Goal: Task Accomplishment & Management: Manage account settings

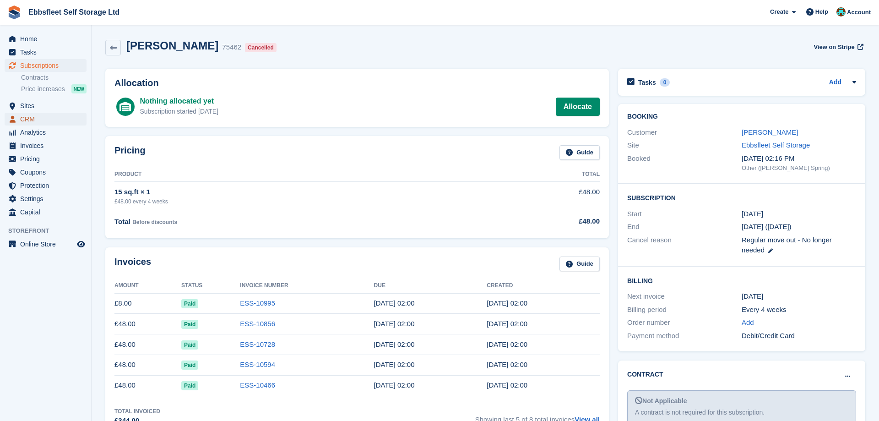
click at [48, 116] on span "CRM" at bounding box center [47, 119] width 55 height 13
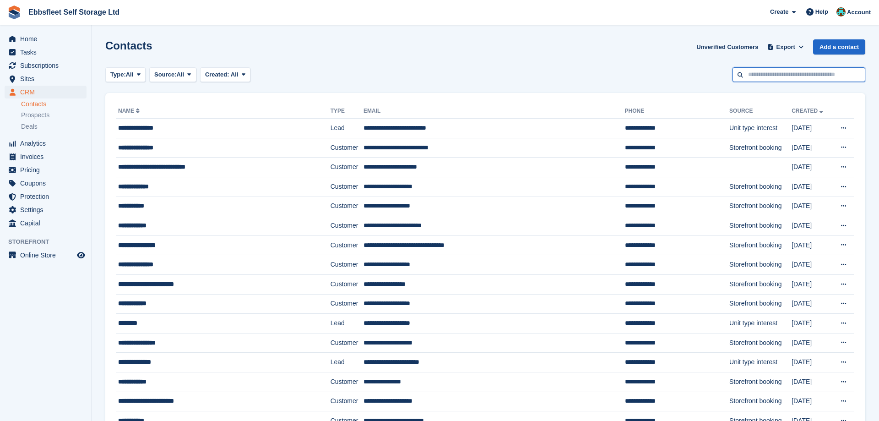
click at [769, 75] on input "text" at bounding box center [798, 74] width 133 height 15
type input "******"
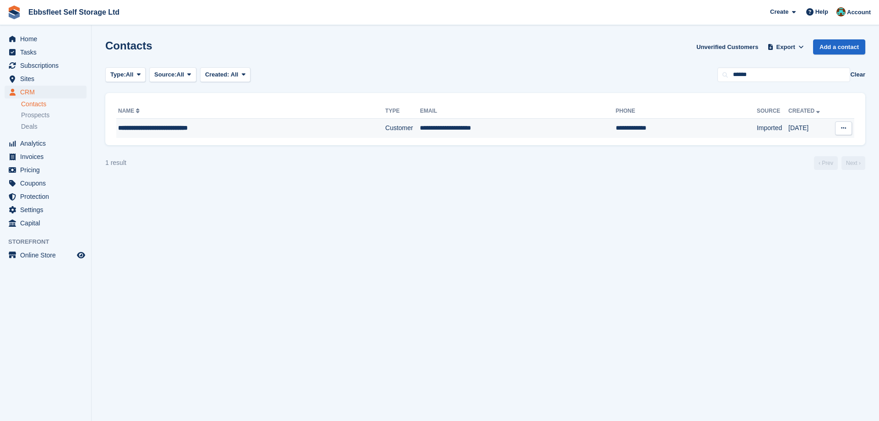
click at [172, 126] on span "**********" at bounding box center [153, 127] width 70 height 6
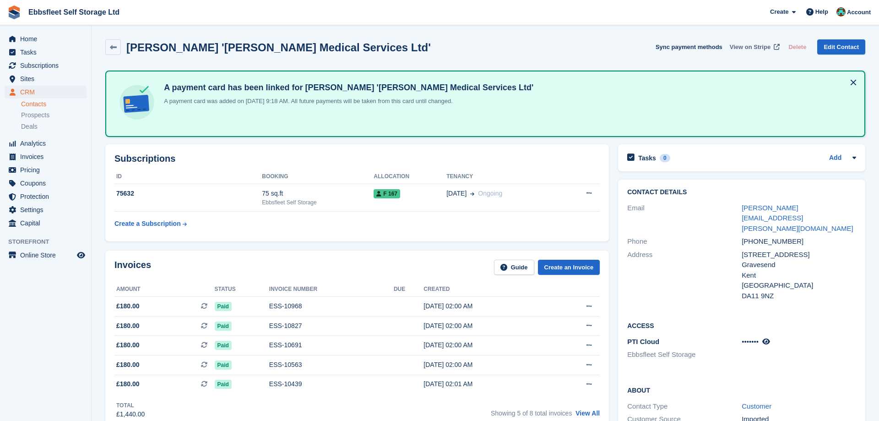
click at [755, 50] on span "View on Stripe" at bounding box center [749, 47] width 41 height 9
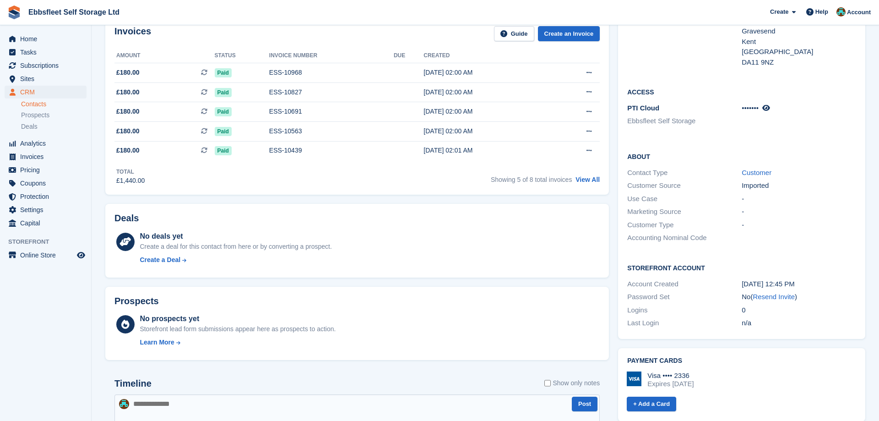
scroll to position [327, 0]
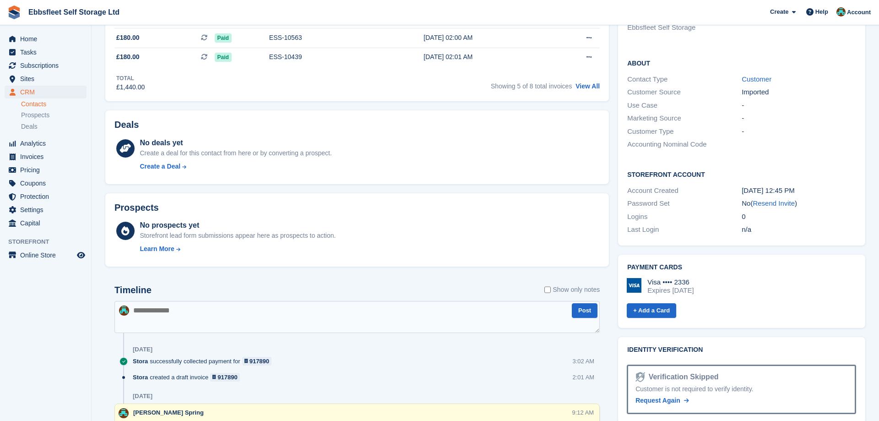
click at [173, 308] on textarea at bounding box center [356, 317] width 485 height 32
type textarea "**********"
click at [584, 308] on button "Post" at bounding box center [585, 310] width 26 height 15
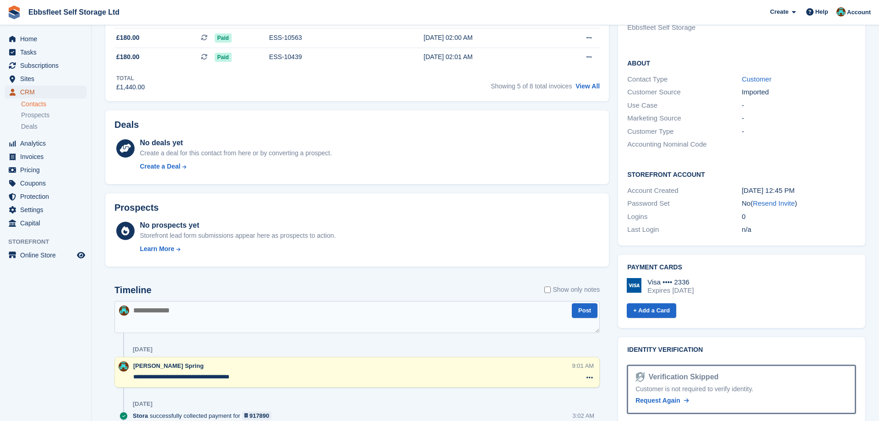
click at [32, 92] on span "CRM" at bounding box center [47, 92] width 55 height 13
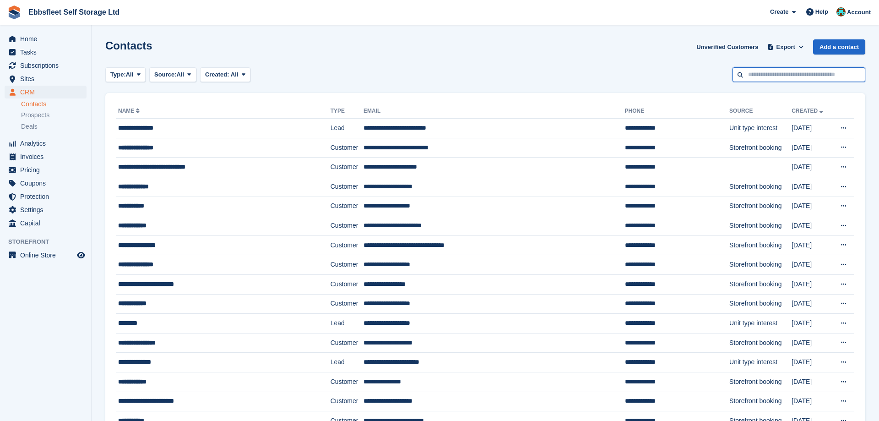
click at [778, 72] on input "text" at bounding box center [798, 74] width 133 height 15
type input "**********"
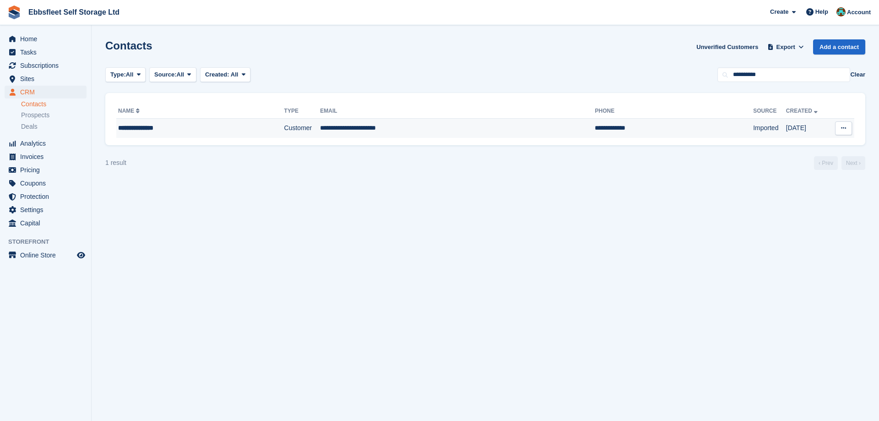
click at [149, 130] on div "**********" at bounding box center [182, 128] width 128 height 10
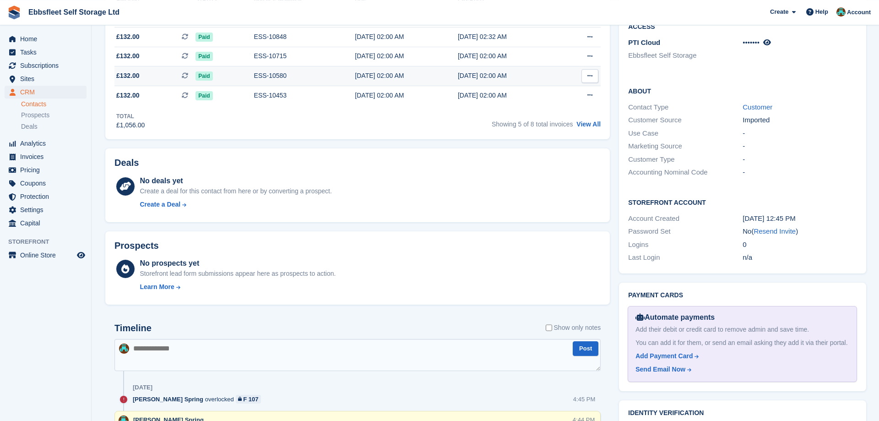
scroll to position [373, 0]
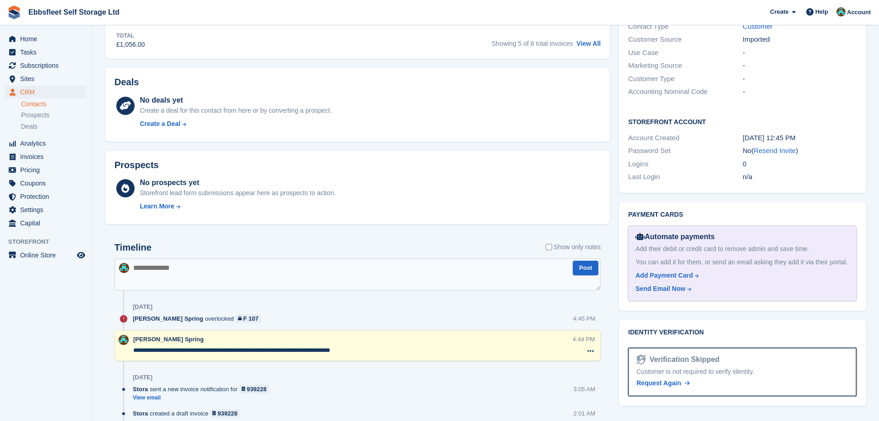
click at [378, 348] on textarea "**********" at bounding box center [352, 350] width 439 height 9
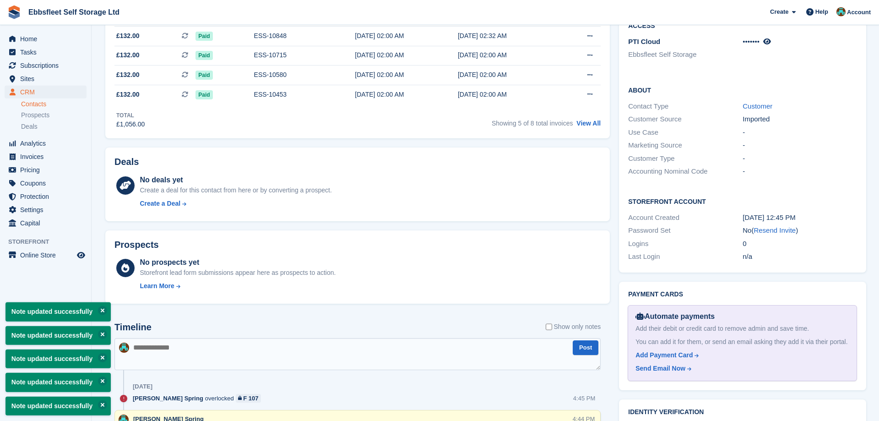
scroll to position [140, 0]
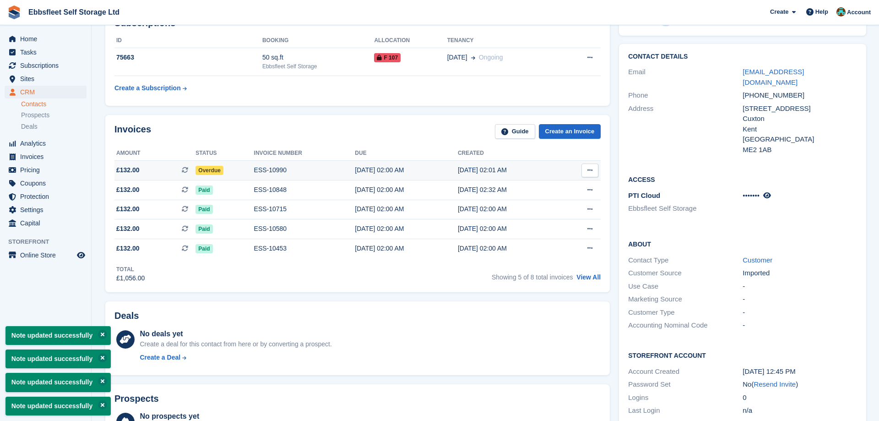
type textarea "**********"
click at [261, 170] on div "ESS-10990" at bounding box center [304, 170] width 101 height 10
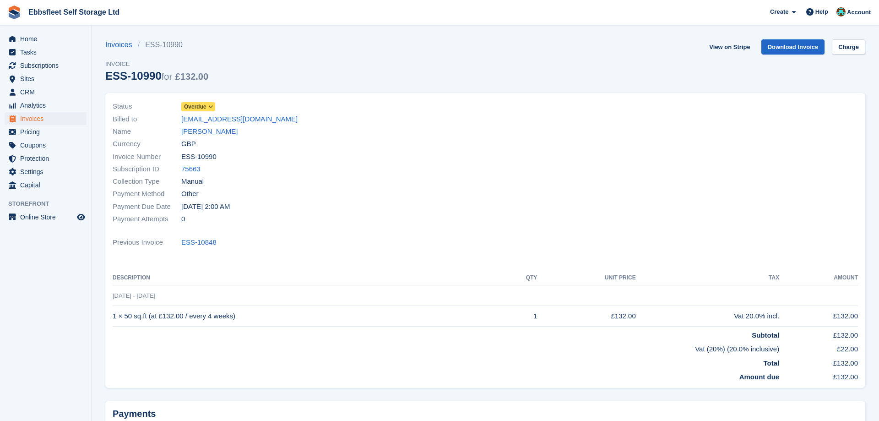
click at [211, 105] on icon at bounding box center [210, 106] width 5 height 5
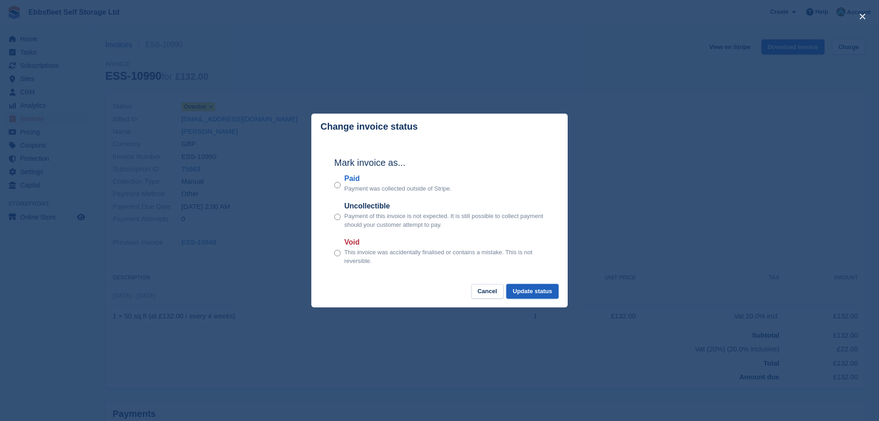
click at [534, 288] on button "Update status" at bounding box center [532, 291] width 52 height 15
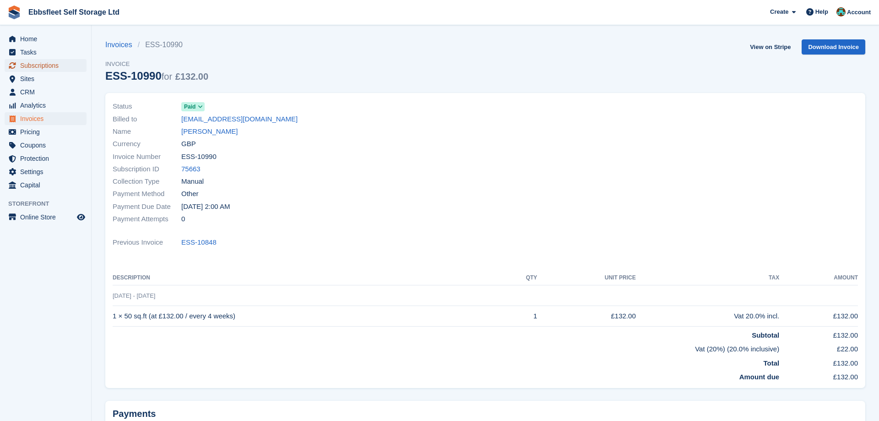
click at [51, 65] on span "Subscriptions" at bounding box center [47, 65] width 55 height 13
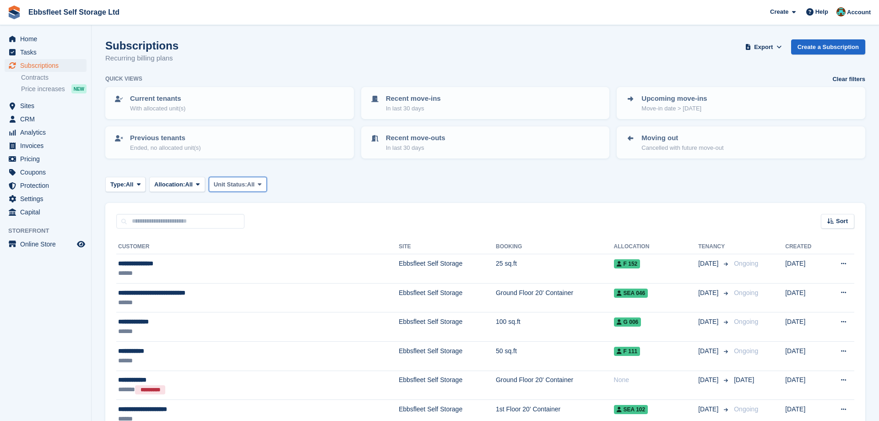
click at [263, 184] on span at bounding box center [259, 183] width 7 height 7
click at [255, 238] on link "Overlocked" at bounding box center [253, 239] width 80 height 16
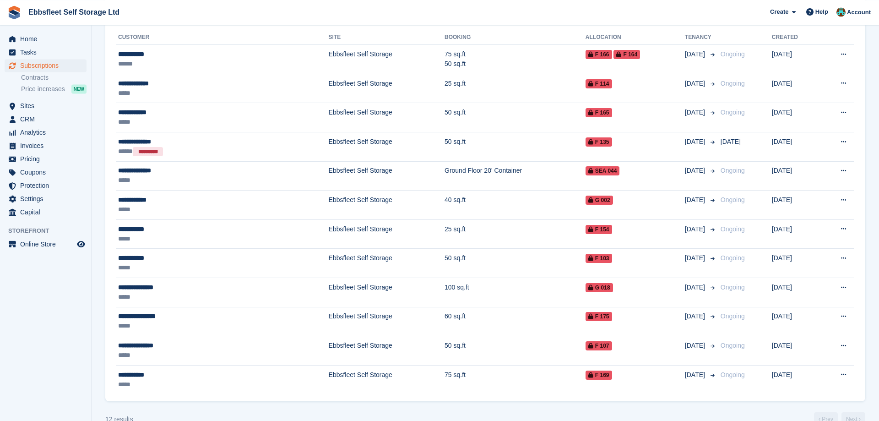
scroll to position [228, 0]
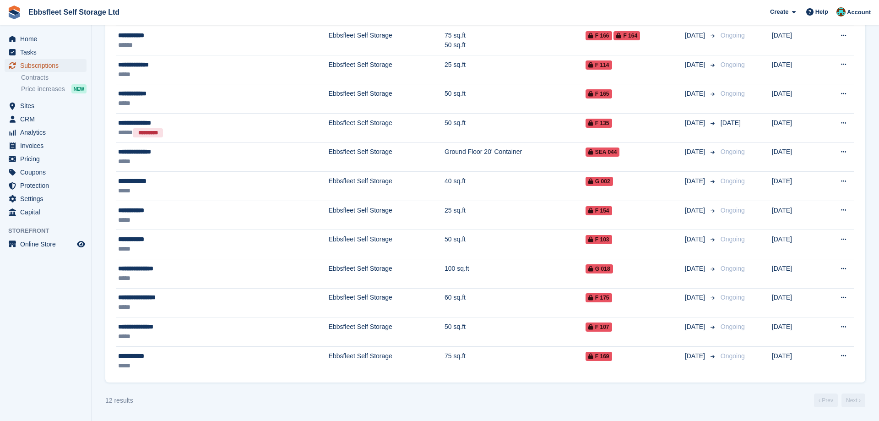
click at [60, 64] on span "Subscriptions" at bounding box center [47, 65] width 55 height 13
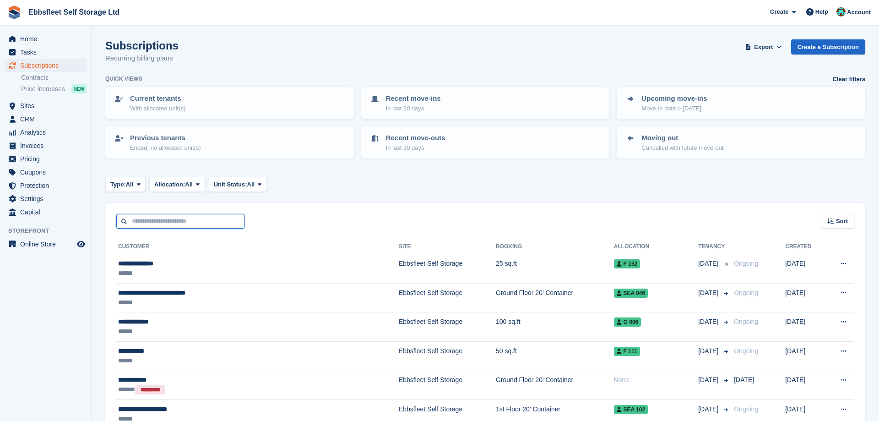
click at [171, 221] on input "text" at bounding box center [180, 221] width 128 height 15
type input "****"
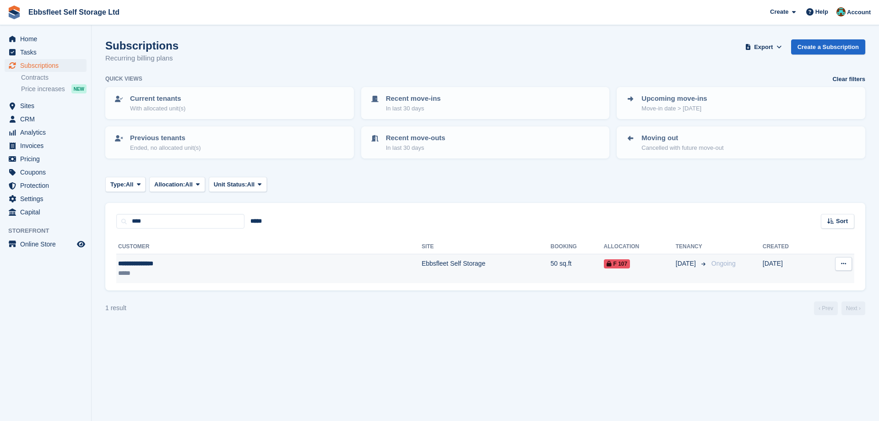
click at [154, 263] on div "**********" at bounding box center [192, 264] width 149 height 10
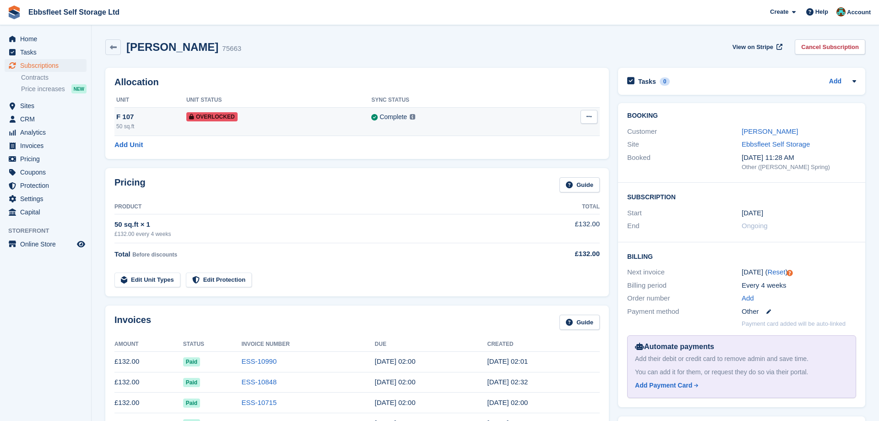
click at [589, 114] on icon at bounding box center [588, 116] width 5 height 6
click at [542, 131] on p "Remove Overlock" at bounding box center [553, 135] width 80 height 12
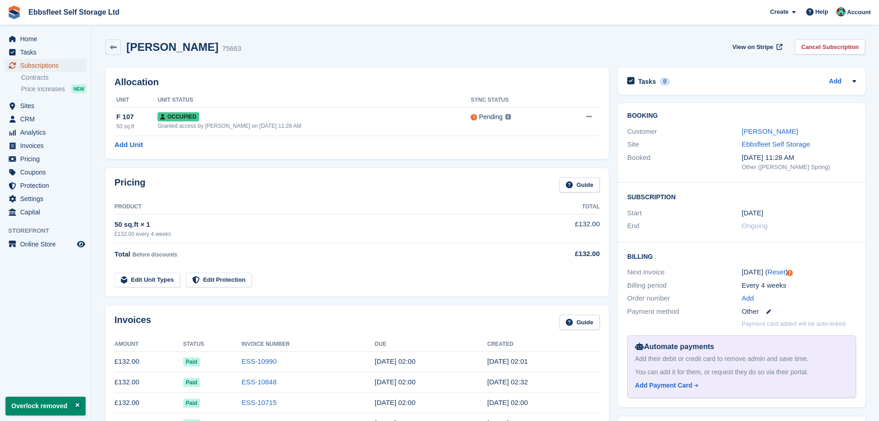
click at [39, 65] on span "Subscriptions" at bounding box center [47, 65] width 55 height 13
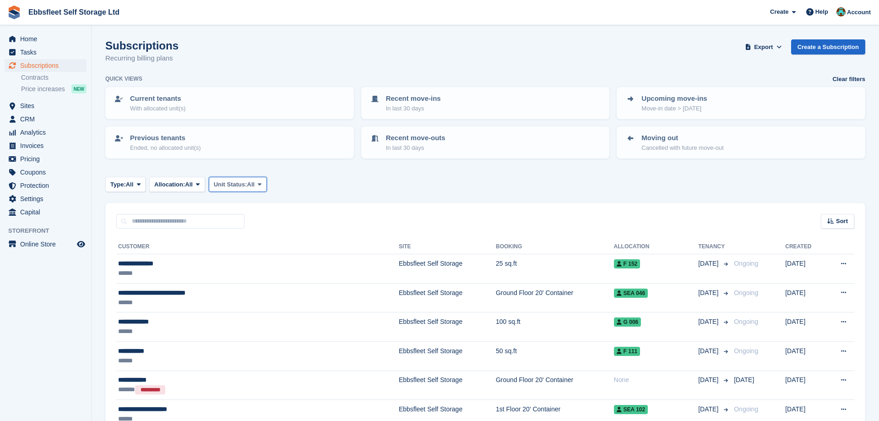
click at [261, 181] on icon at bounding box center [260, 184] width 4 height 6
click at [254, 240] on link "Overlocked" at bounding box center [253, 239] width 80 height 16
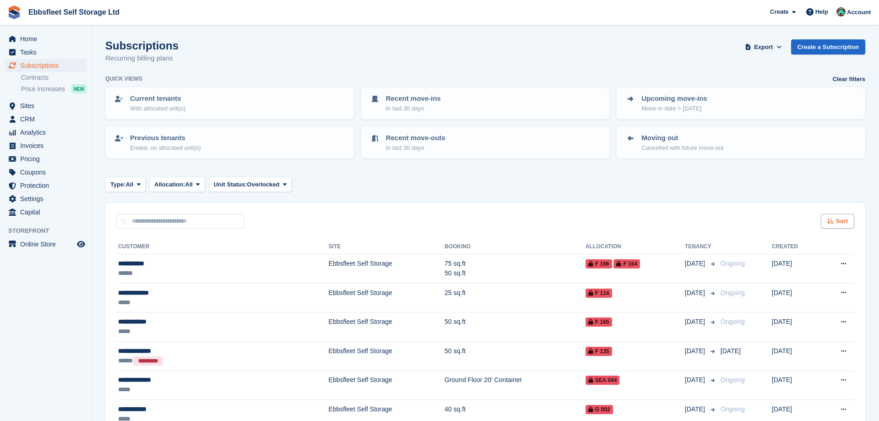
click at [827, 226] on div "Sort" at bounding box center [837, 221] width 33 height 15
click at [777, 254] on div "Customer name" at bounding box center [811, 256] width 83 height 10
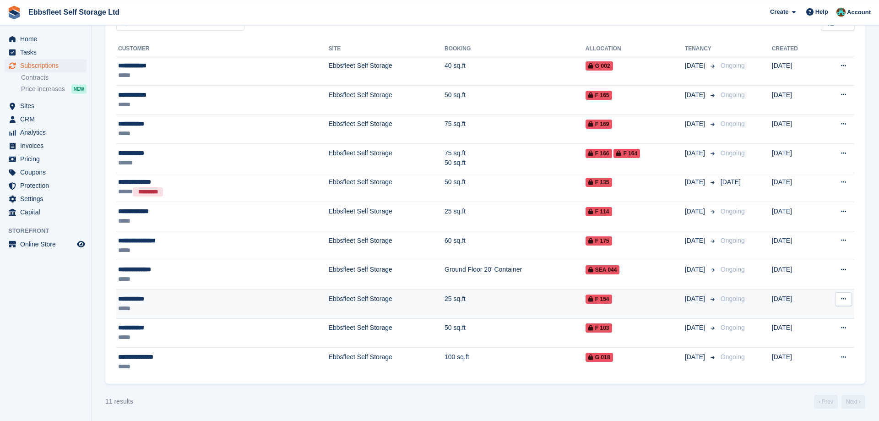
scroll to position [199, 0]
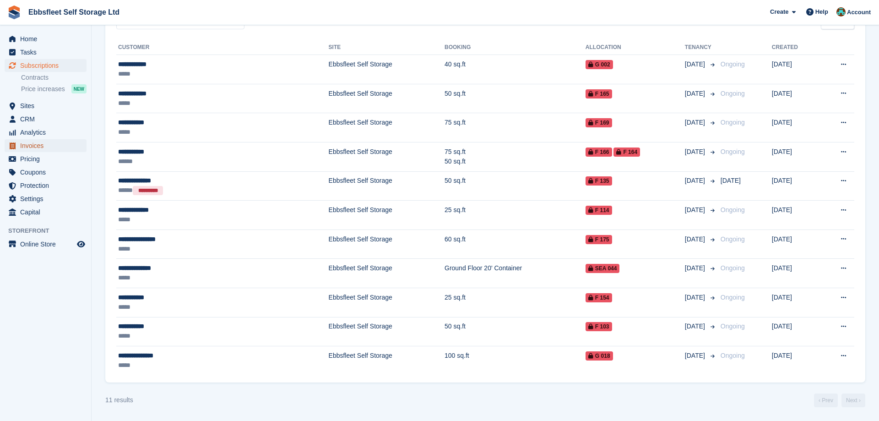
click at [45, 146] on span "Invoices" at bounding box center [47, 145] width 55 height 13
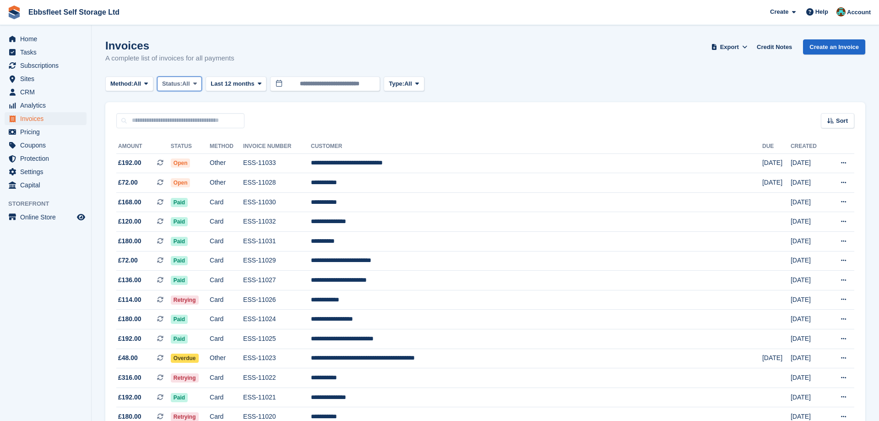
click at [197, 82] on icon at bounding box center [195, 84] width 4 height 6
click at [187, 151] on link "Open" at bounding box center [201, 154] width 80 height 16
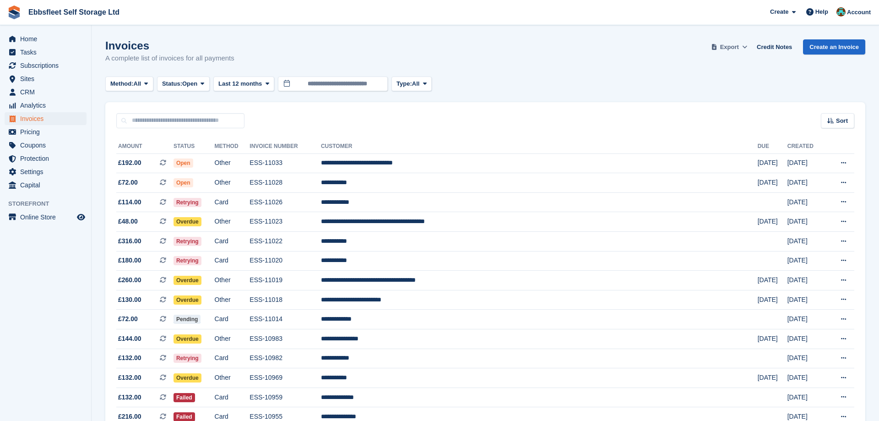
click at [728, 46] on span "Export" at bounding box center [729, 47] width 19 height 9
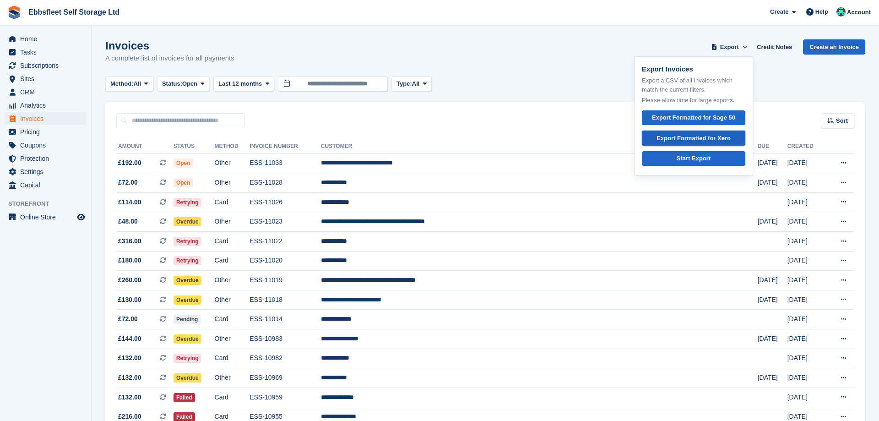
click at [675, 138] on div "Export Formatted for Xero" at bounding box center [693, 138] width 74 height 9
click at [61, 67] on span "Subscriptions" at bounding box center [47, 65] width 55 height 13
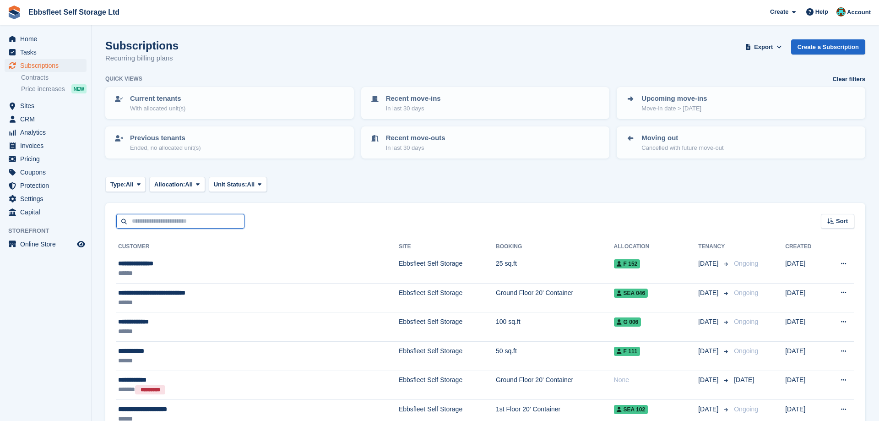
click at [189, 222] on input "text" at bounding box center [180, 221] width 128 height 15
type input "****"
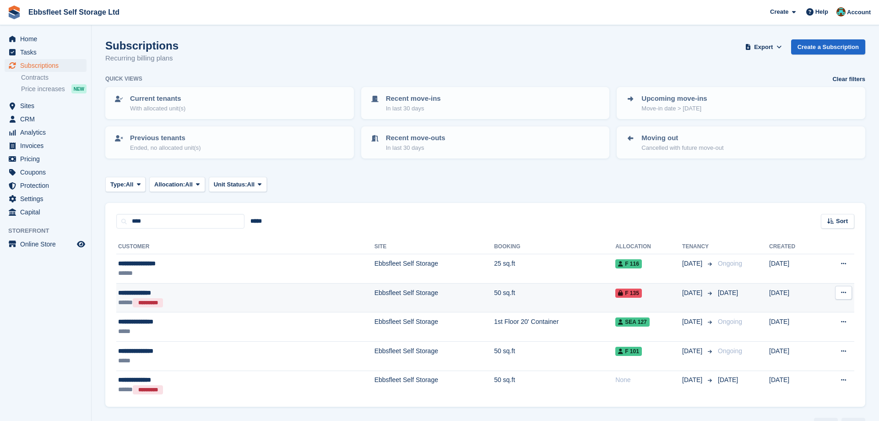
click at [148, 294] on div "**********" at bounding box center [185, 293] width 135 height 10
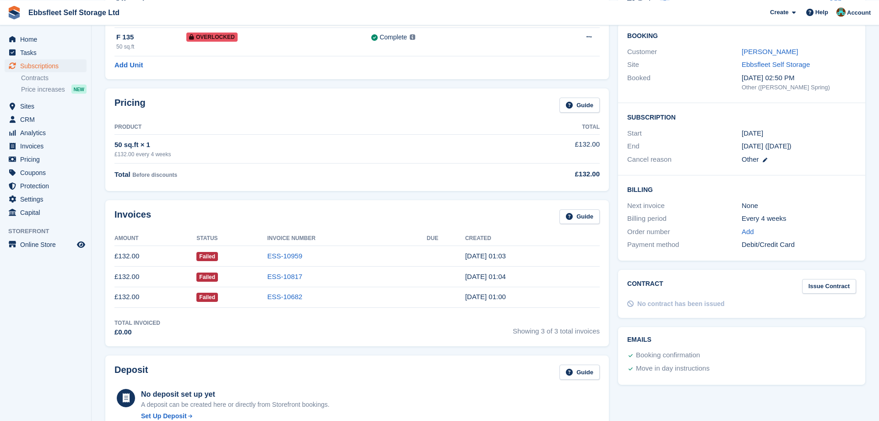
scroll to position [93, 0]
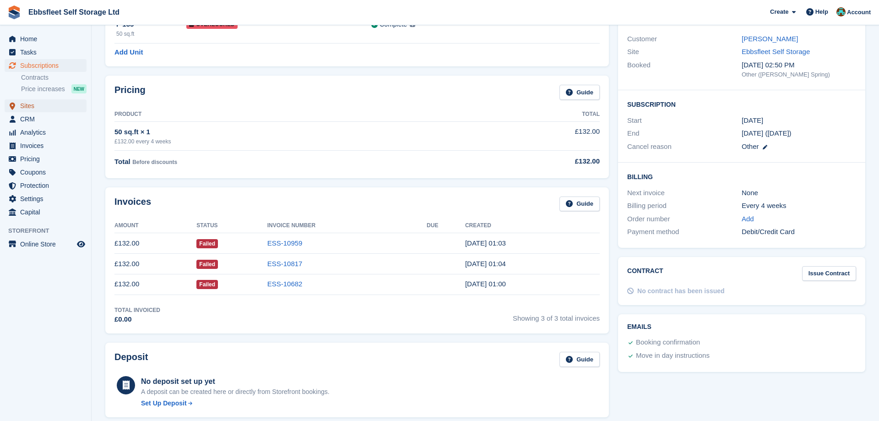
click at [36, 106] on span "Sites" at bounding box center [47, 105] width 55 height 13
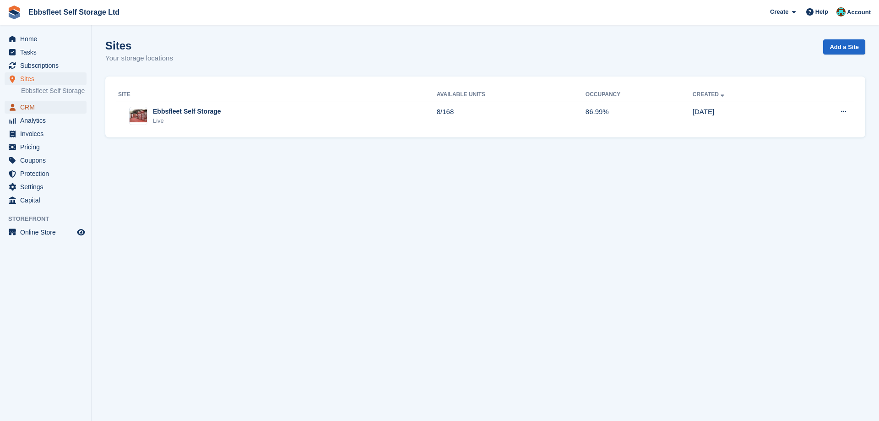
click at [34, 108] on span "CRM" at bounding box center [47, 107] width 55 height 13
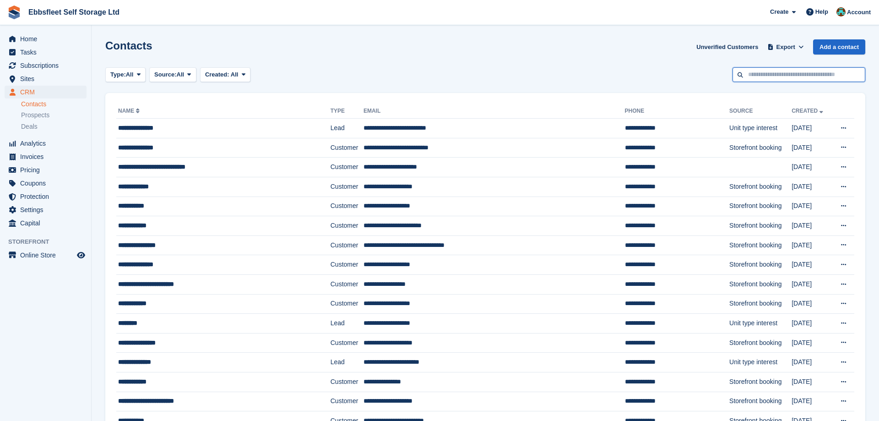
click at [797, 70] on input "text" at bounding box center [798, 74] width 133 height 15
type input "**********"
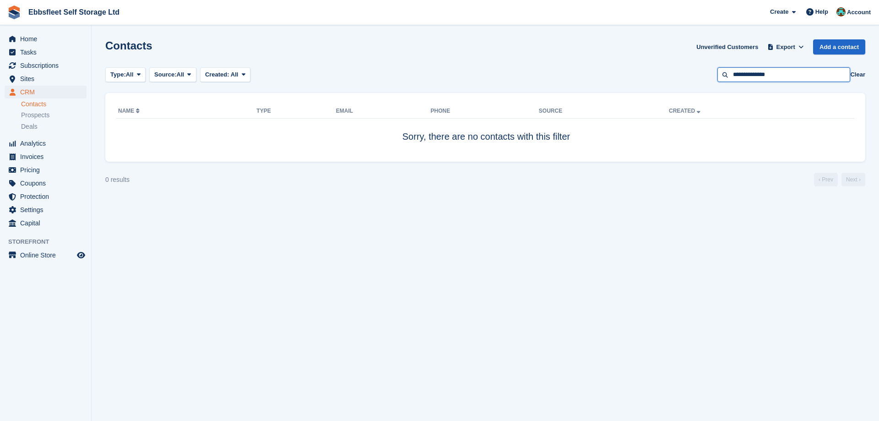
drag, startPoint x: 779, startPoint y: 74, endPoint x: 628, endPoint y: 82, distance: 151.7
click at [717, 82] on input "**********" at bounding box center [783, 74] width 133 height 15
type input "******"
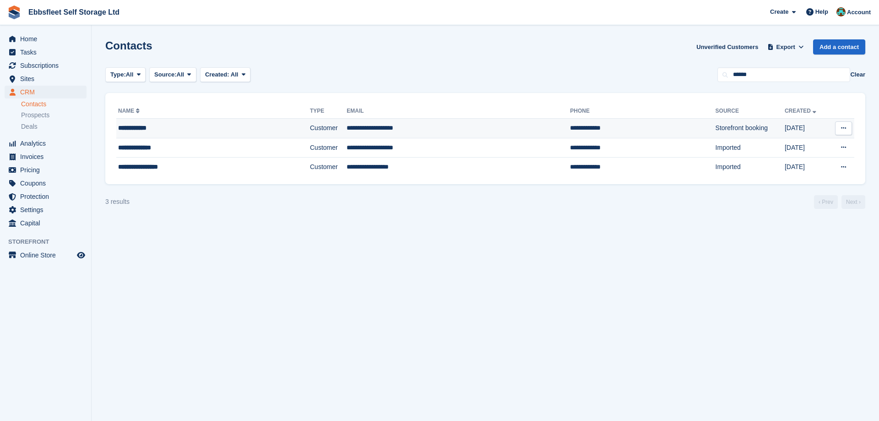
click at [129, 129] on div "**********" at bounding box center [190, 128] width 145 height 10
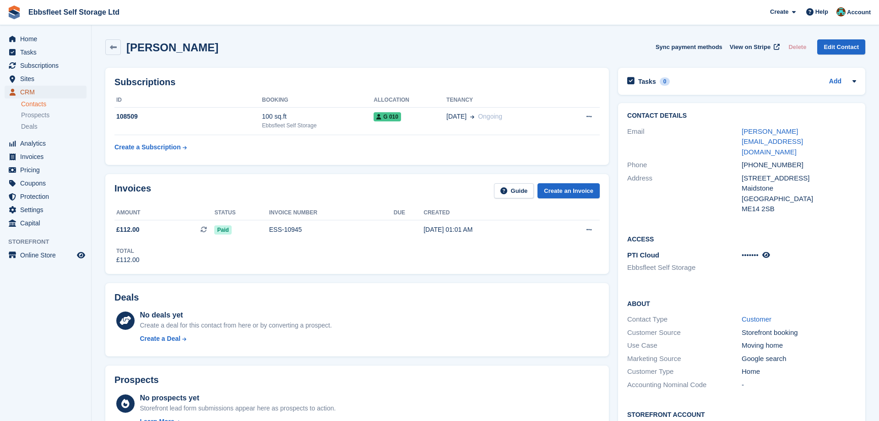
click at [61, 95] on span "CRM" at bounding box center [47, 92] width 55 height 13
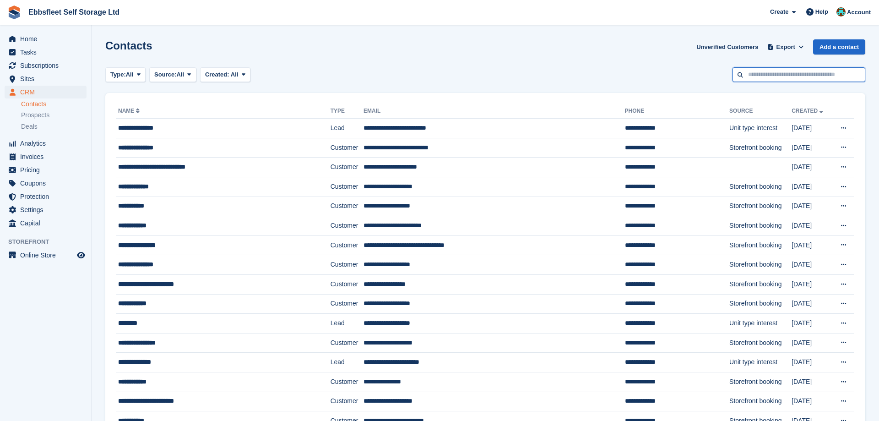
click at [761, 74] on input "text" at bounding box center [798, 74] width 133 height 15
type input "******"
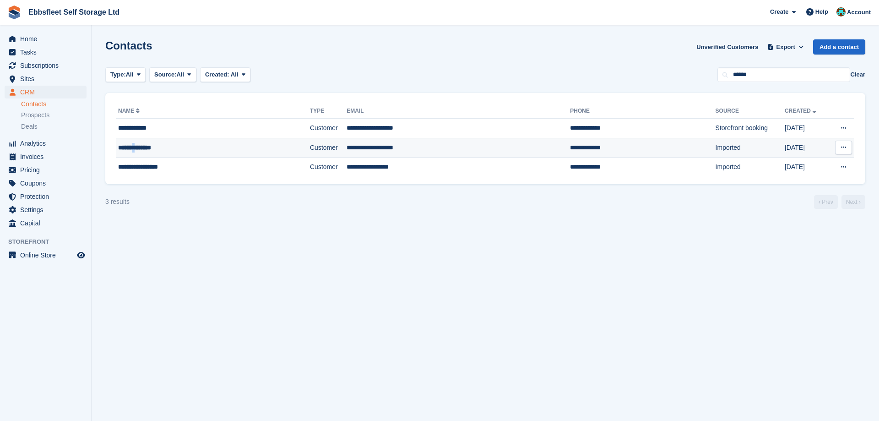
click at [140, 151] on div "**********" at bounding box center [190, 148] width 145 height 10
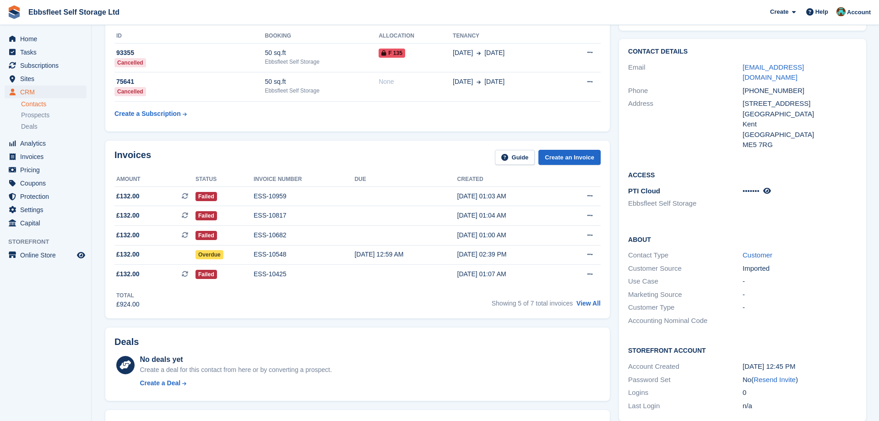
scroll to position [140, 0]
click at [590, 301] on link "View All" at bounding box center [588, 302] width 24 height 7
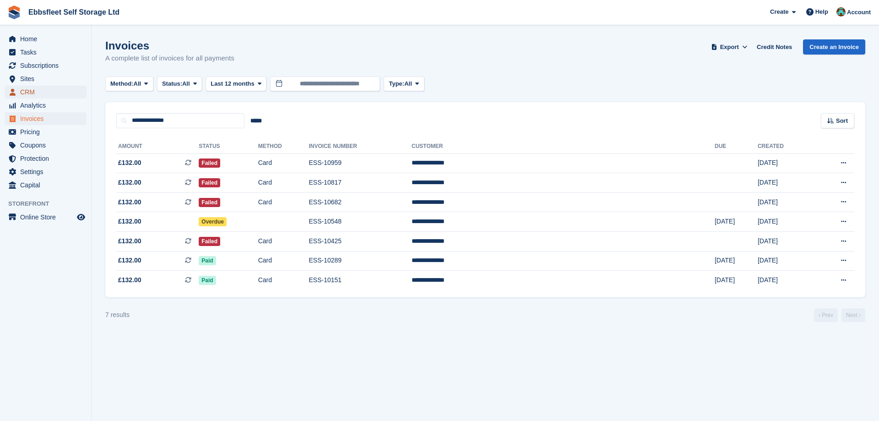
click at [42, 90] on span "CRM" at bounding box center [47, 92] width 55 height 13
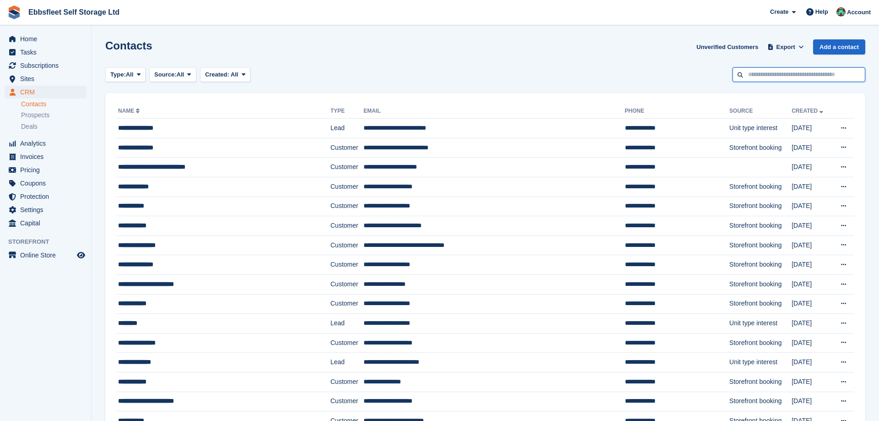
click at [788, 72] on input "text" at bounding box center [798, 74] width 133 height 15
type input "******"
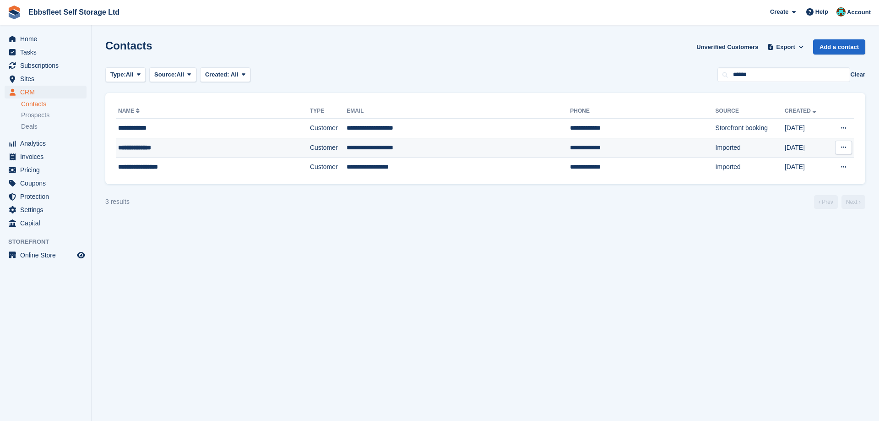
click at [145, 146] on div "**********" at bounding box center [190, 148] width 145 height 10
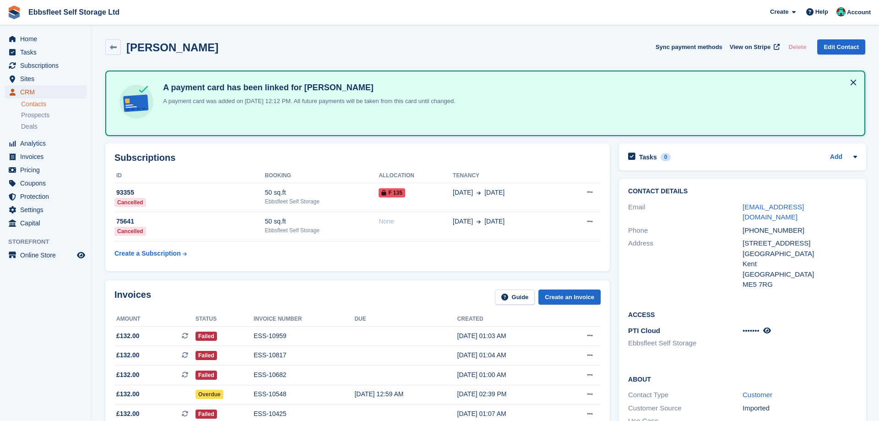
click at [43, 95] on span "CRM" at bounding box center [47, 92] width 55 height 13
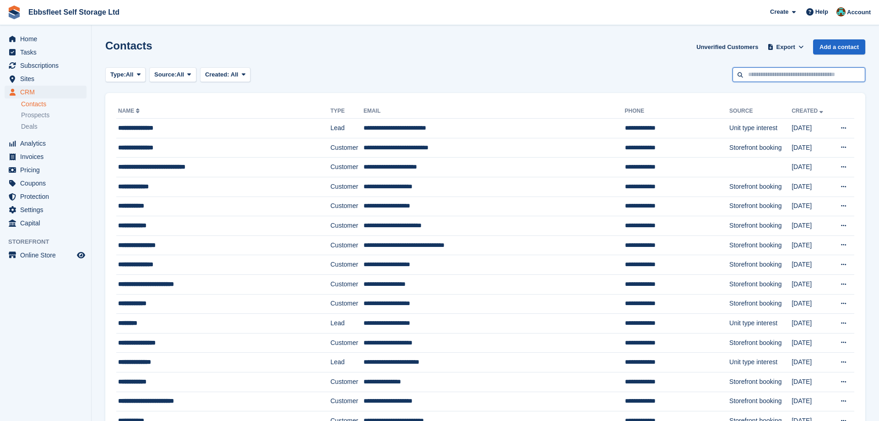
click at [767, 76] on input "text" at bounding box center [798, 74] width 133 height 15
type input "******"
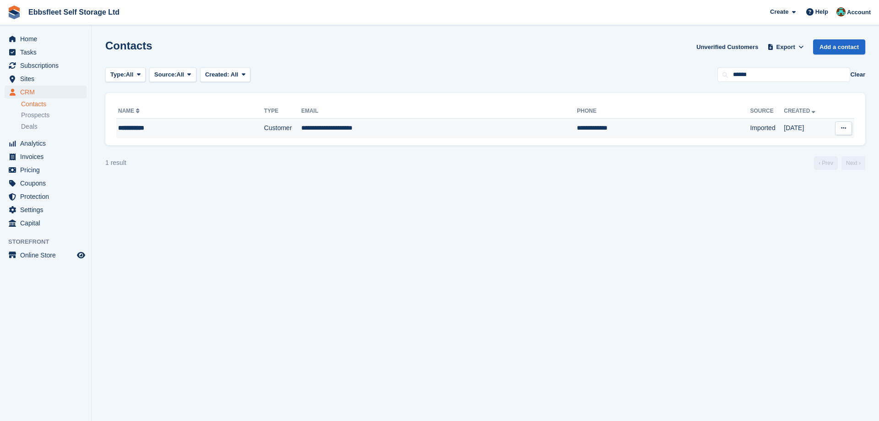
click at [145, 129] on div "**********" at bounding box center [172, 128] width 109 height 10
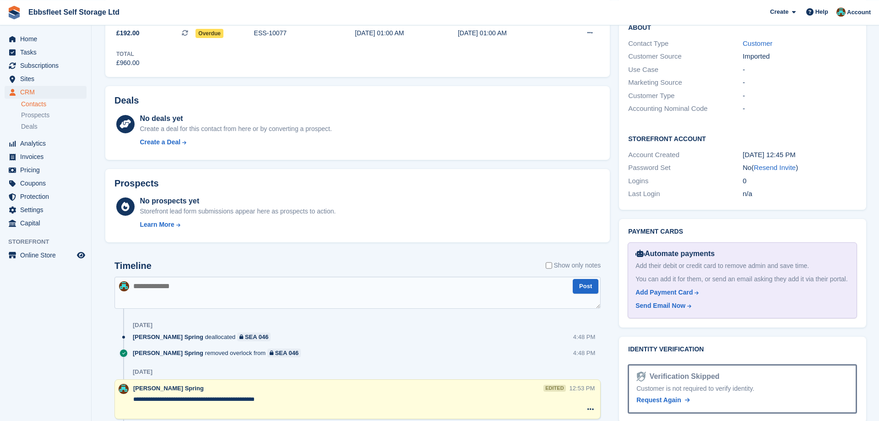
scroll to position [373, 0]
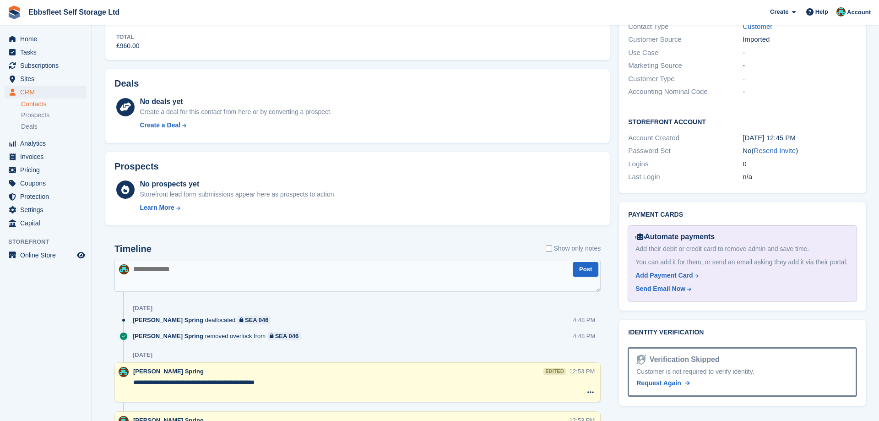
click at [175, 266] on textarea at bounding box center [357, 275] width 486 height 32
type textarea "**********"
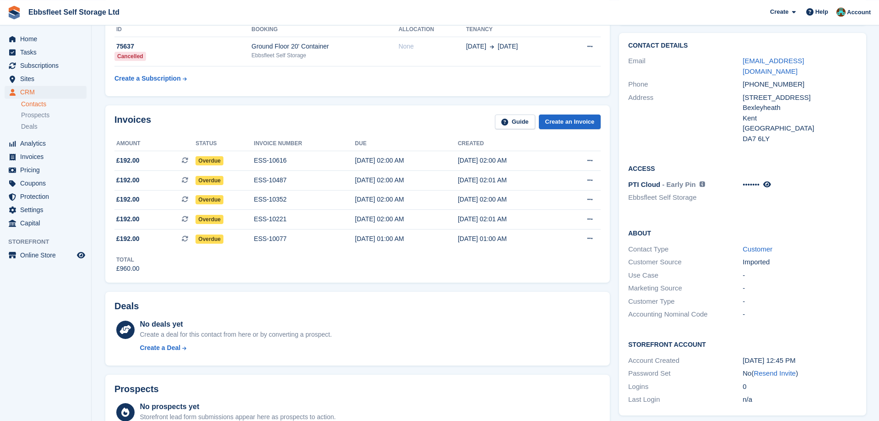
scroll to position [140, 0]
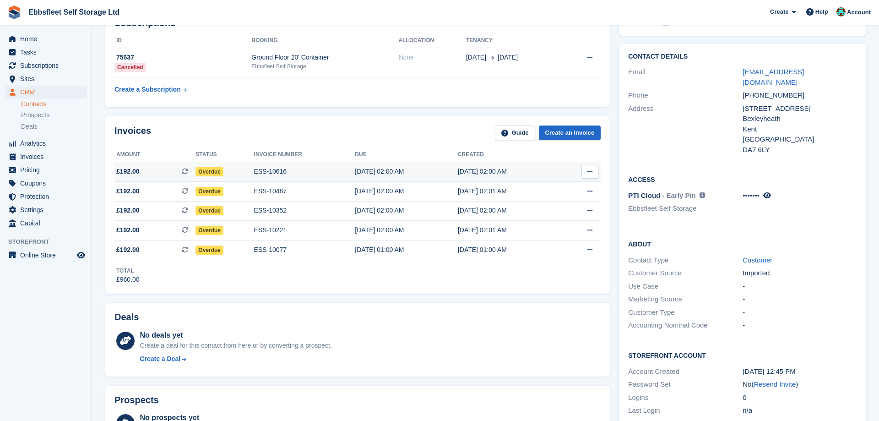
click at [264, 169] on div "ESS-10616" at bounding box center [304, 172] width 101 height 10
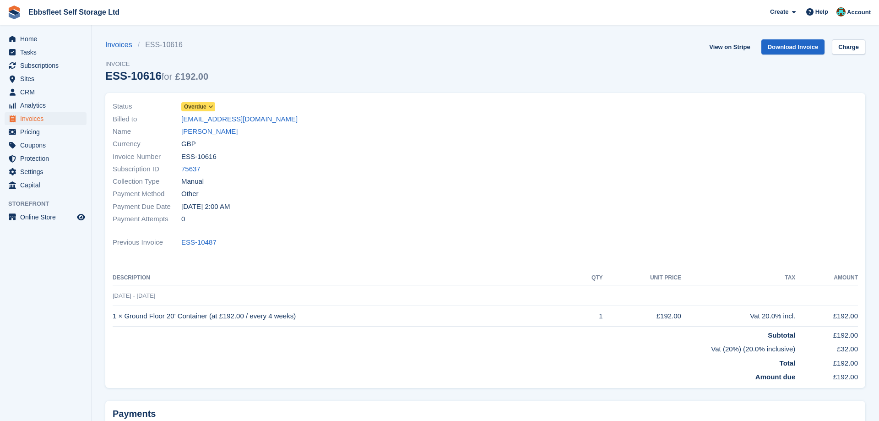
click at [209, 107] on icon at bounding box center [210, 106] width 5 height 5
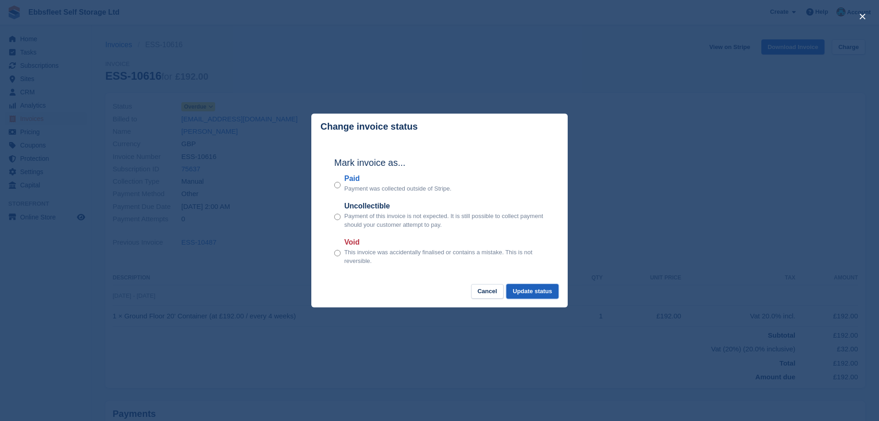
click at [538, 290] on button "Update status" at bounding box center [532, 291] width 52 height 15
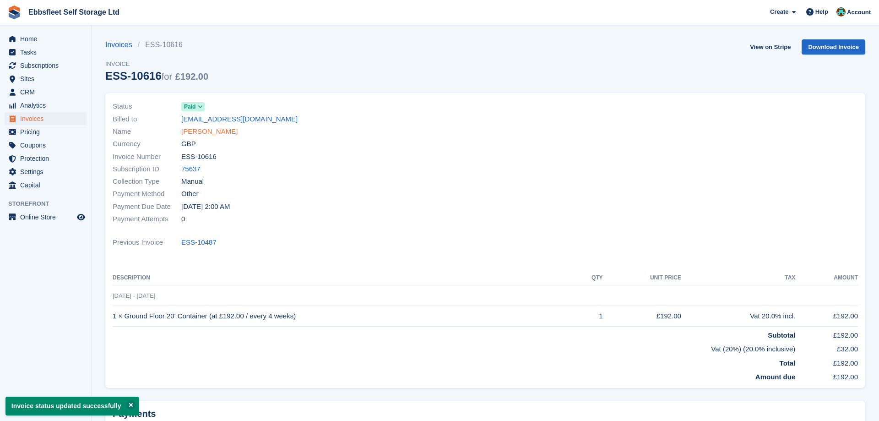
click at [201, 129] on link "[PERSON_NAME]" at bounding box center [209, 131] width 56 height 11
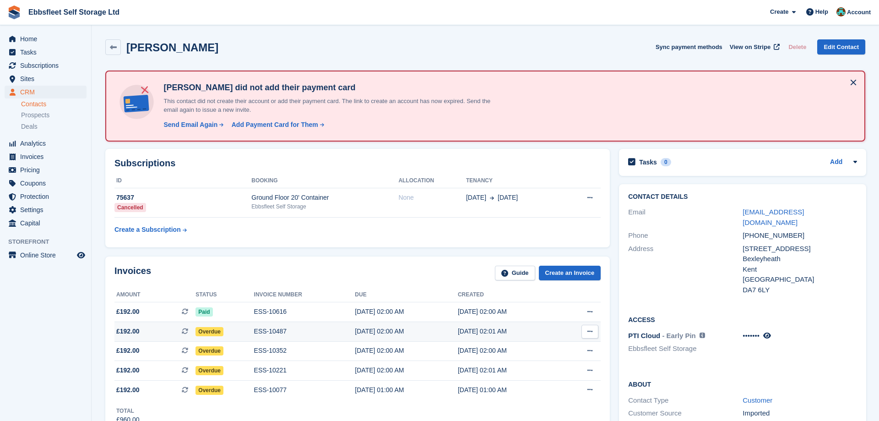
click at [265, 331] on div "ESS-10487" at bounding box center [304, 331] width 101 height 10
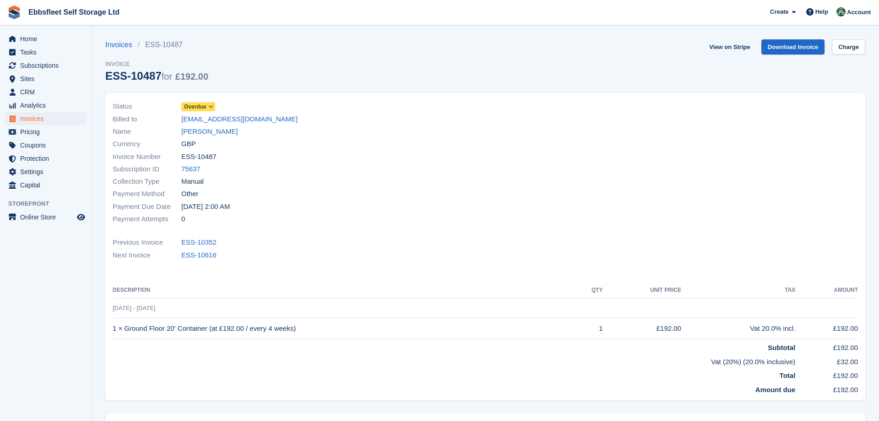
click at [215, 105] on span "Overdue" at bounding box center [198, 106] width 34 height 9
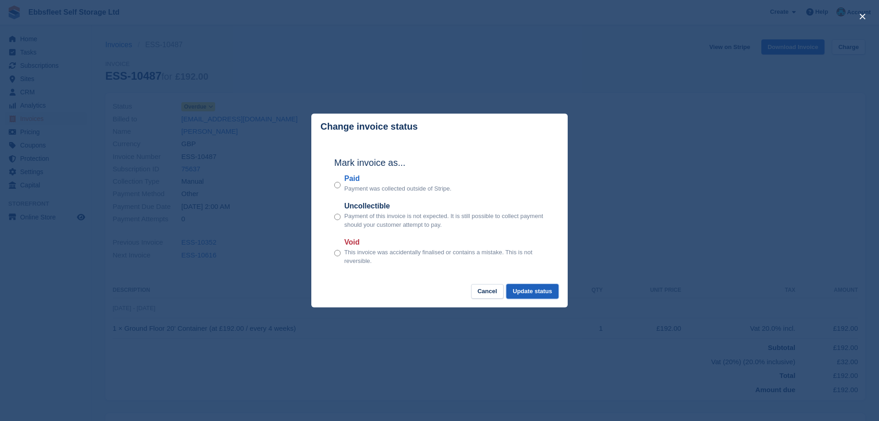
click at [536, 291] on button "Update status" at bounding box center [532, 291] width 52 height 15
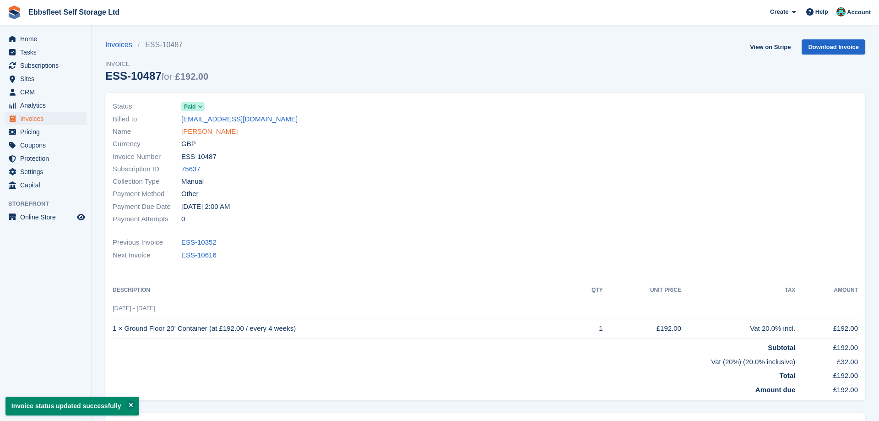
click at [196, 130] on link "[PERSON_NAME]" at bounding box center [209, 131] width 56 height 11
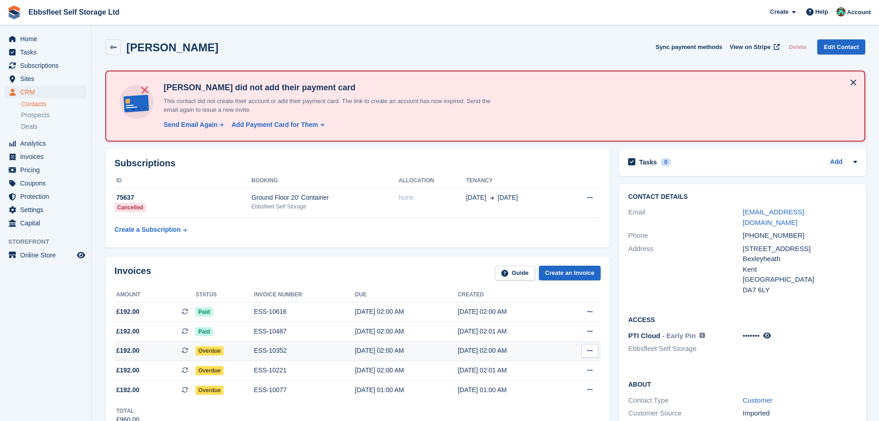
click at [263, 351] on div "ESS-10352" at bounding box center [304, 351] width 101 height 10
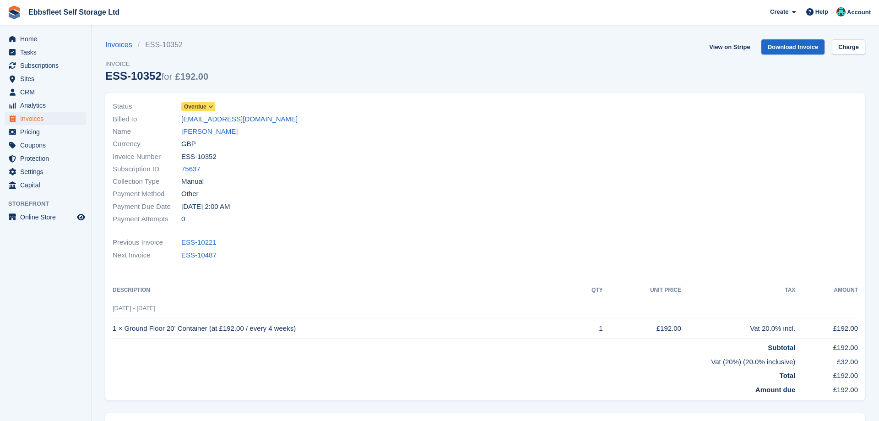
click at [213, 104] on span at bounding box center [210, 106] width 7 height 7
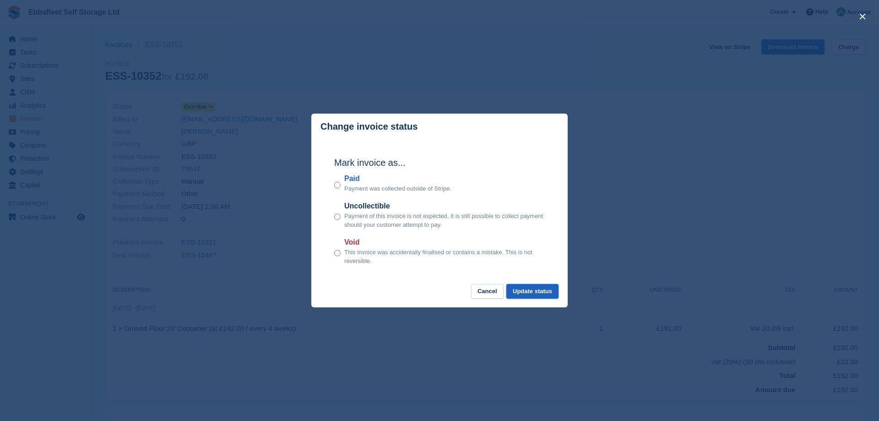
click at [536, 293] on button "Update status" at bounding box center [532, 291] width 52 height 15
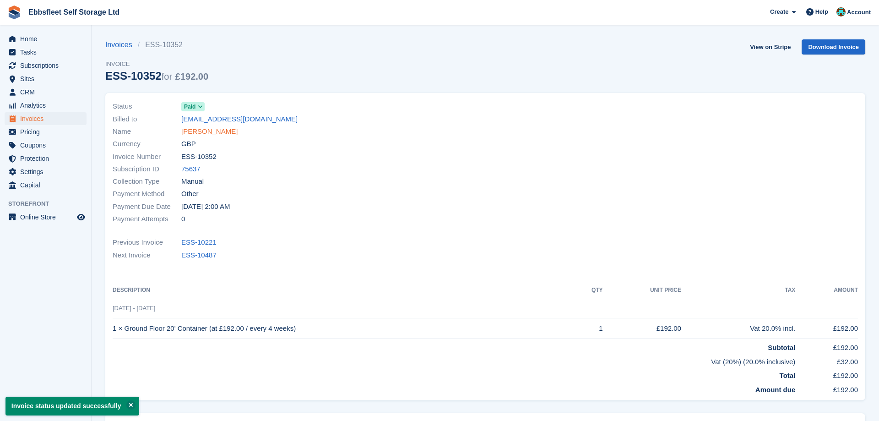
click at [206, 132] on link "[PERSON_NAME]" at bounding box center [209, 131] width 56 height 11
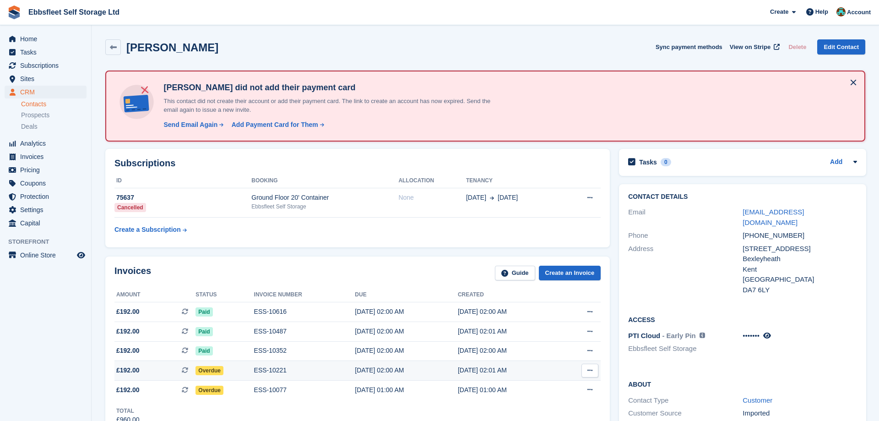
click at [266, 370] on div "ESS-10221" at bounding box center [304, 370] width 101 height 10
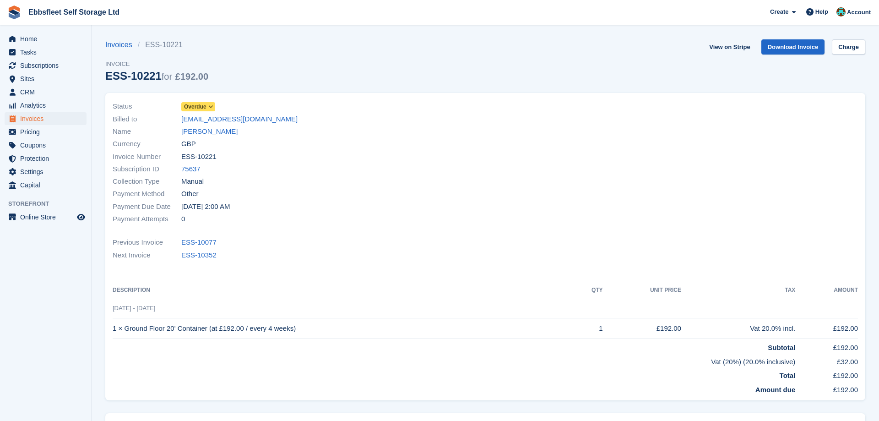
click at [212, 105] on icon at bounding box center [210, 106] width 5 height 5
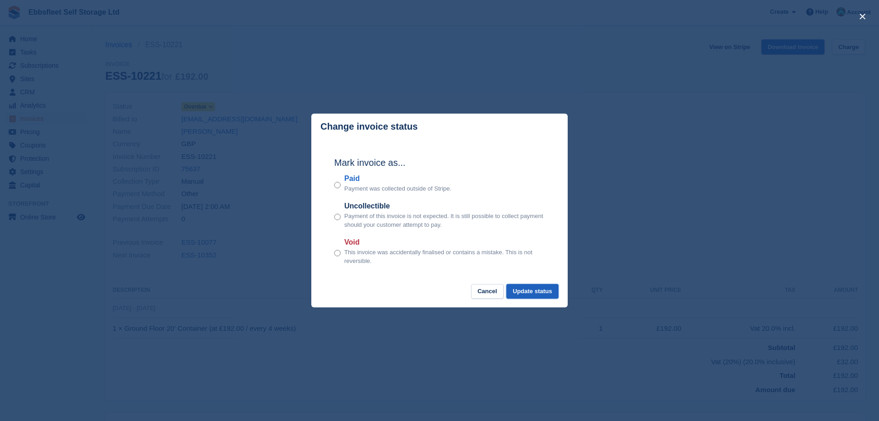
click at [544, 288] on button "Update status" at bounding box center [532, 291] width 52 height 15
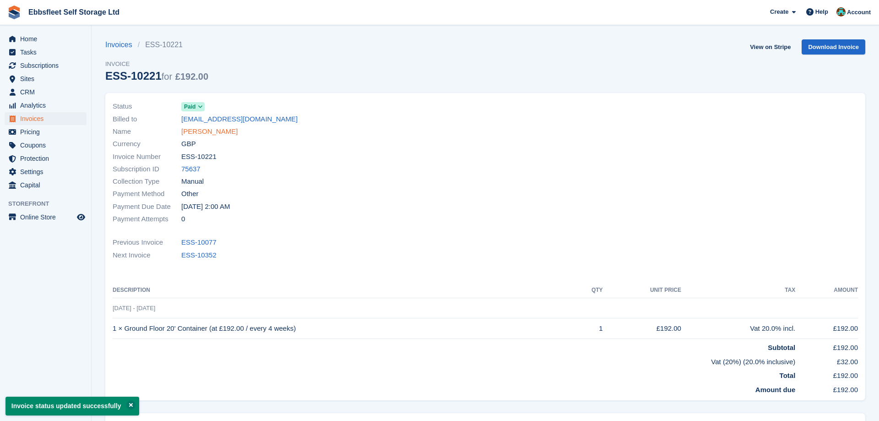
click at [211, 133] on link "[PERSON_NAME]" at bounding box center [209, 131] width 56 height 11
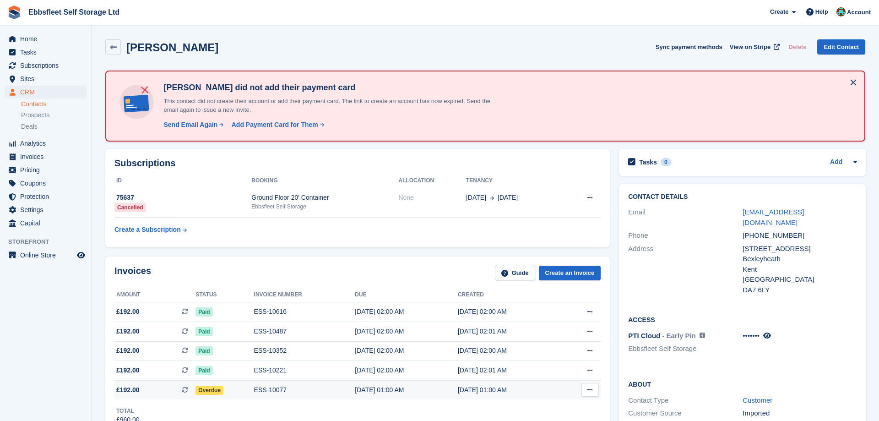
click at [273, 385] on div "ESS-10077" at bounding box center [304, 390] width 101 height 10
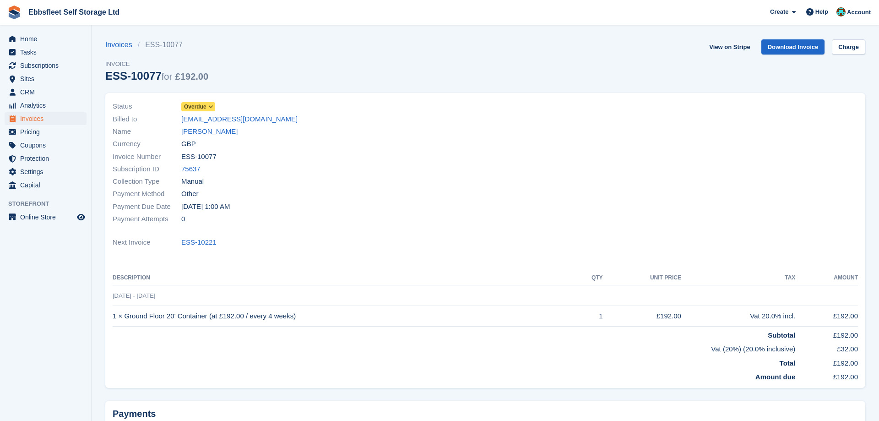
click at [212, 108] on icon at bounding box center [210, 106] width 5 height 5
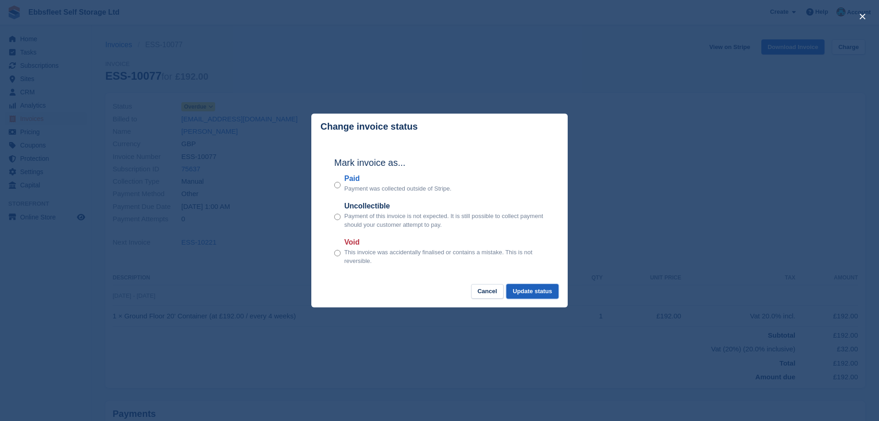
click at [524, 285] on button "Update status" at bounding box center [532, 291] width 52 height 15
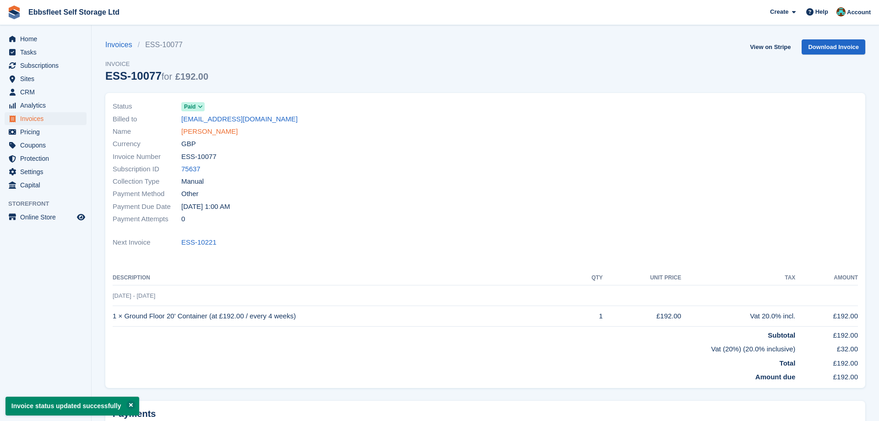
click at [199, 133] on link "Mark Harvey" at bounding box center [209, 131] width 56 height 11
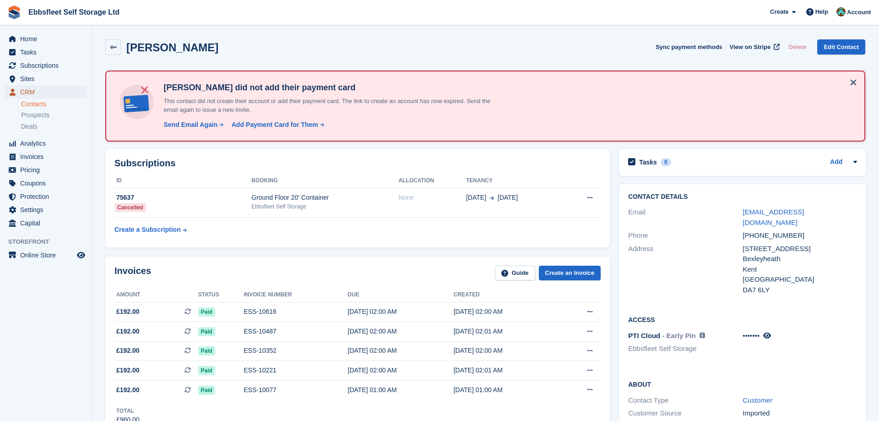
click at [58, 89] on span "CRM" at bounding box center [47, 92] width 55 height 13
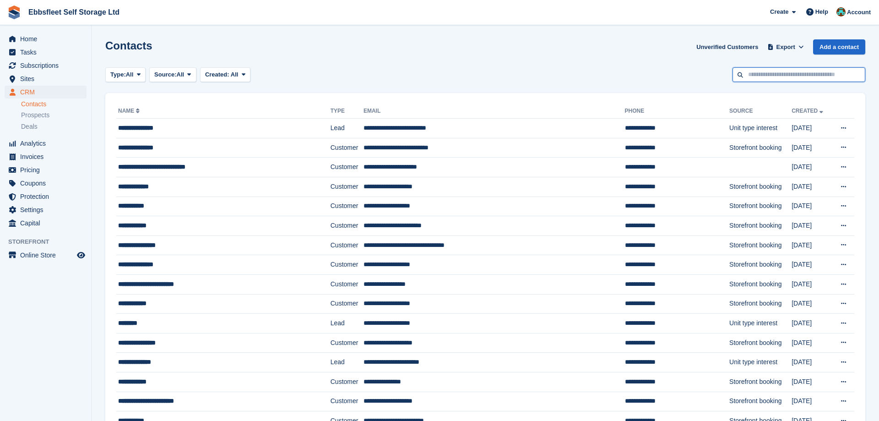
click at [789, 77] on input "text" at bounding box center [798, 74] width 133 height 15
type input "******"
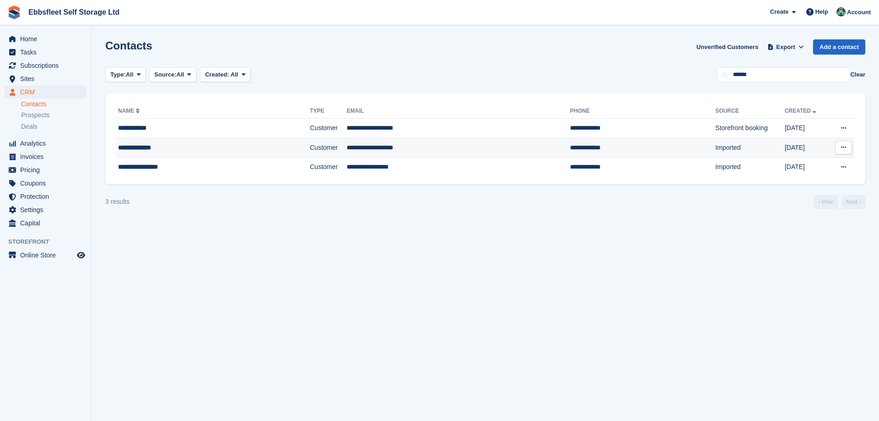
click at [133, 149] on div "**********" at bounding box center [190, 148] width 145 height 10
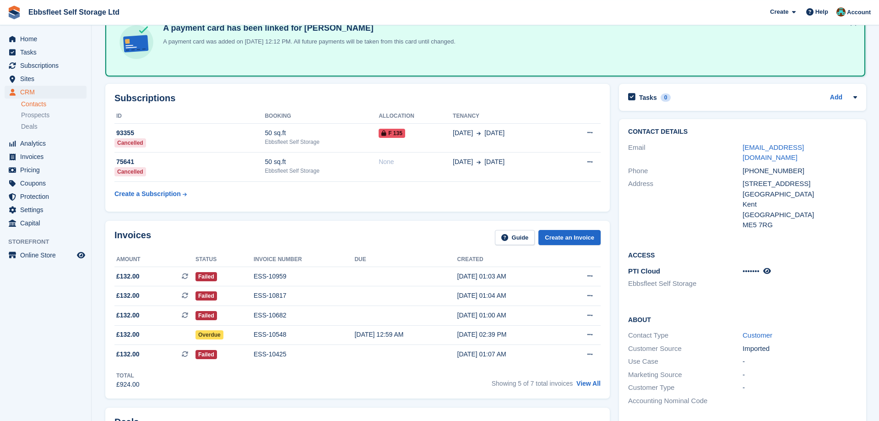
scroll to position [187, 0]
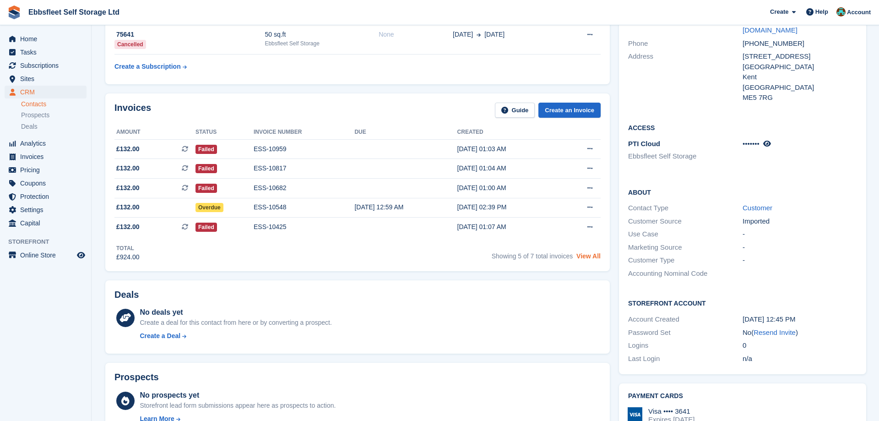
click at [580, 255] on link "View All" at bounding box center [588, 255] width 24 height 7
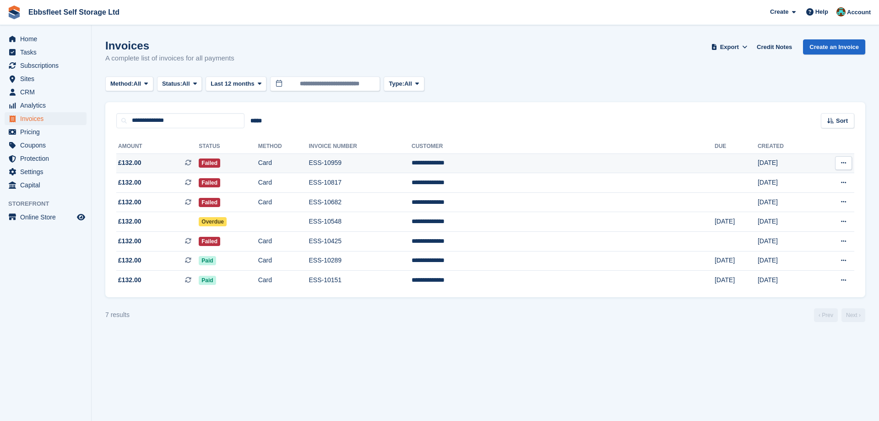
click at [548, 165] on td "**********" at bounding box center [562, 163] width 303 height 20
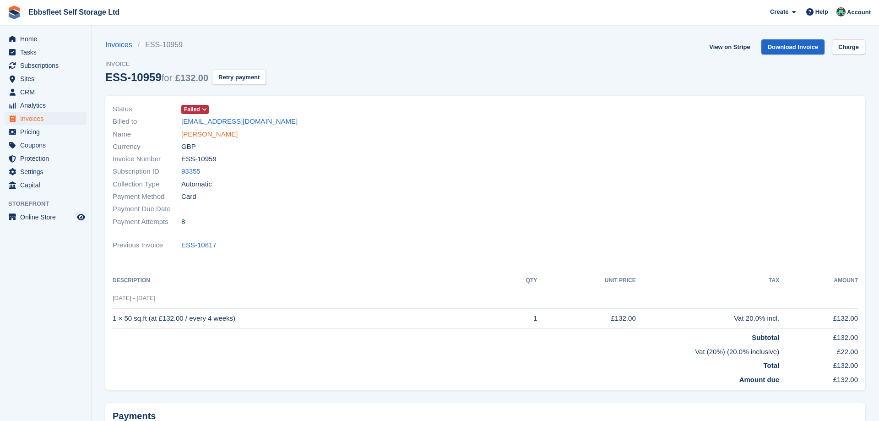
click at [188, 135] on link "[PERSON_NAME]" at bounding box center [209, 134] width 56 height 11
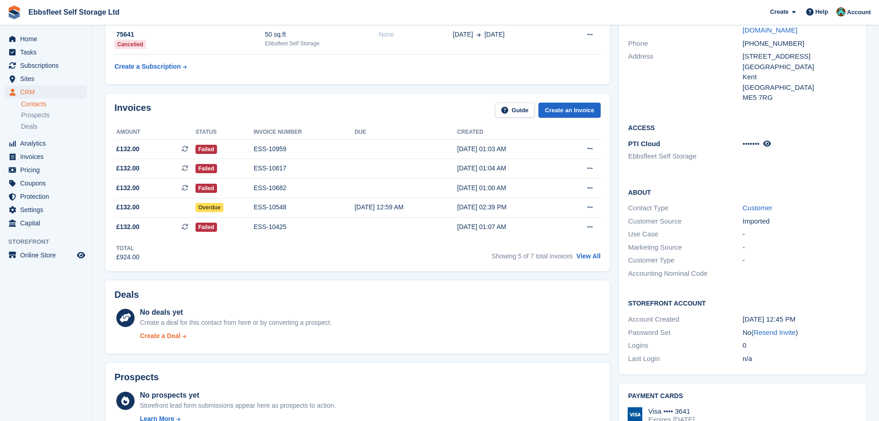
scroll to position [373, 0]
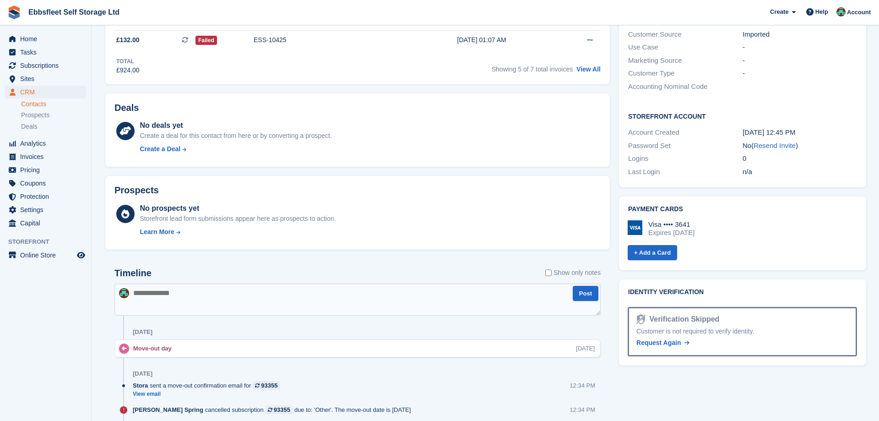
click at [149, 291] on textarea at bounding box center [357, 299] width 486 height 32
type textarea "*"
type textarea "**********"
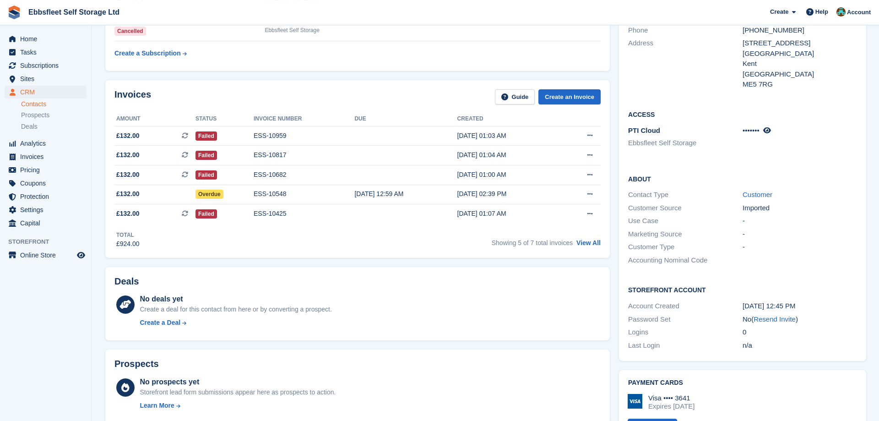
scroll to position [187, 0]
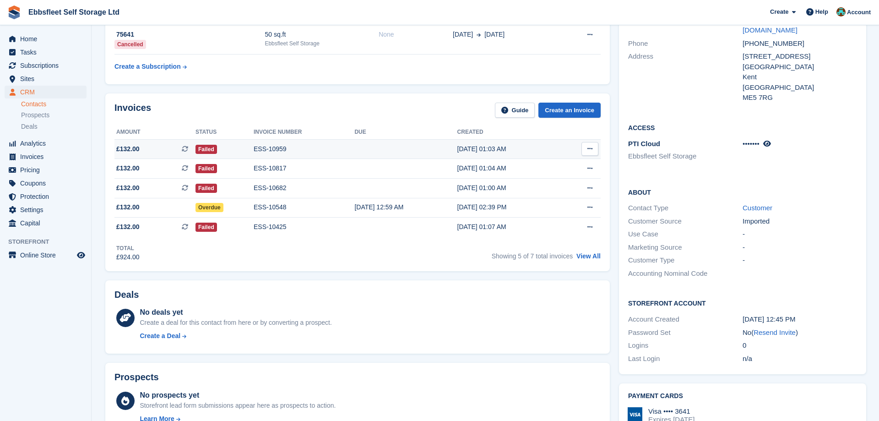
click at [277, 147] on div "ESS-10959" at bounding box center [304, 149] width 101 height 10
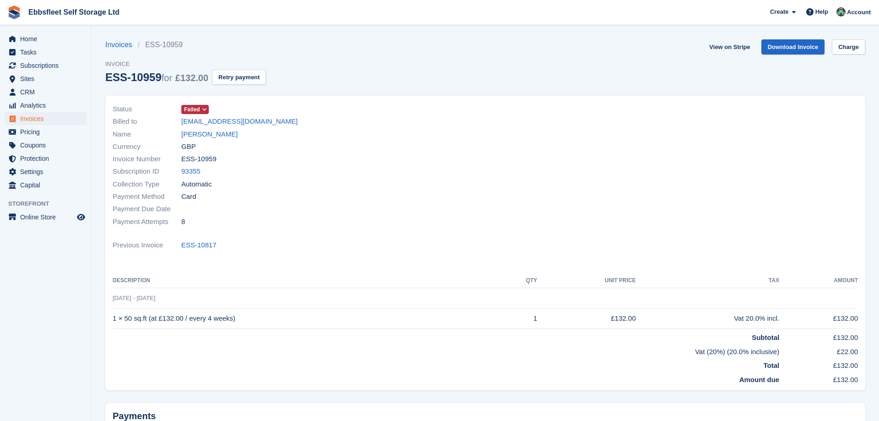
click at [205, 108] on icon at bounding box center [204, 109] width 5 height 5
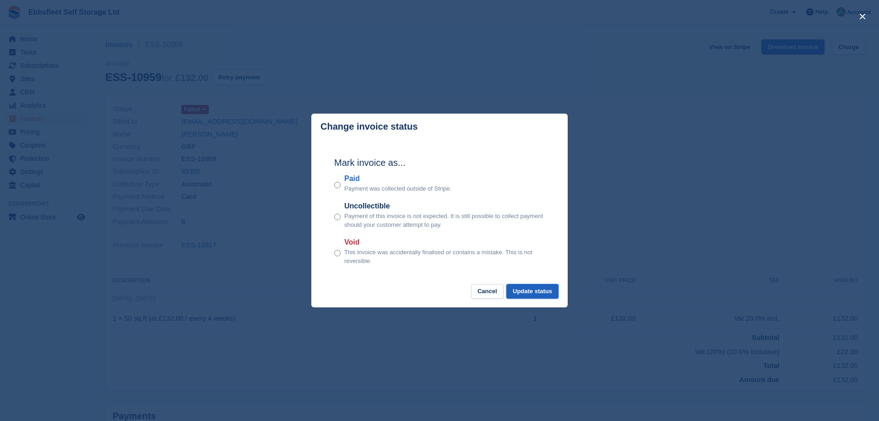
click at [544, 289] on button "Update status" at bounding box center [532, 291] width 52 height 15
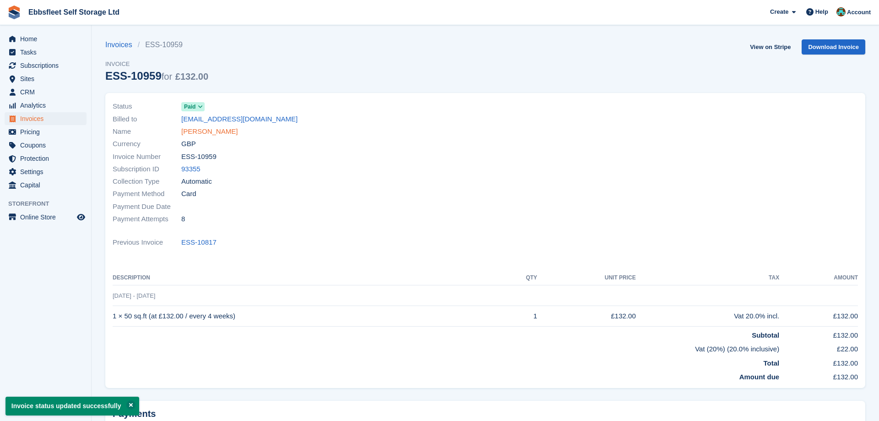
click at [210, 131] on link "[PERSON_NAME]" at bounding box center [209, 131] width 56 height 11
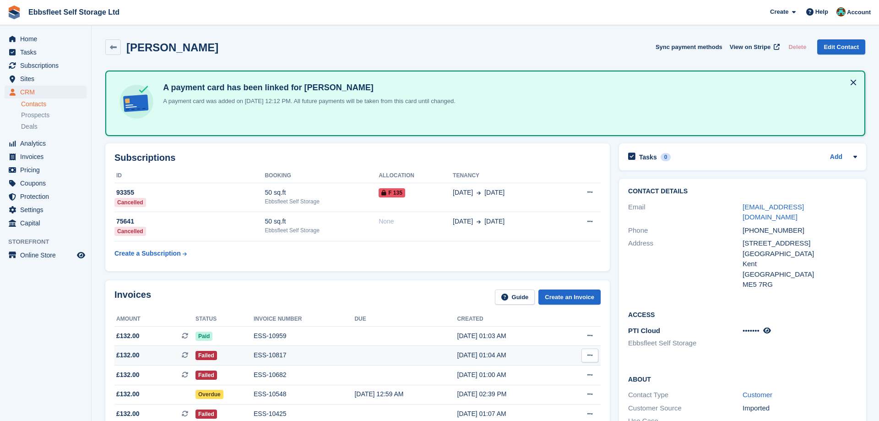
click at [261, 352] on div "ESS-10817" at bounding box center [304, 355] width 101 height 10
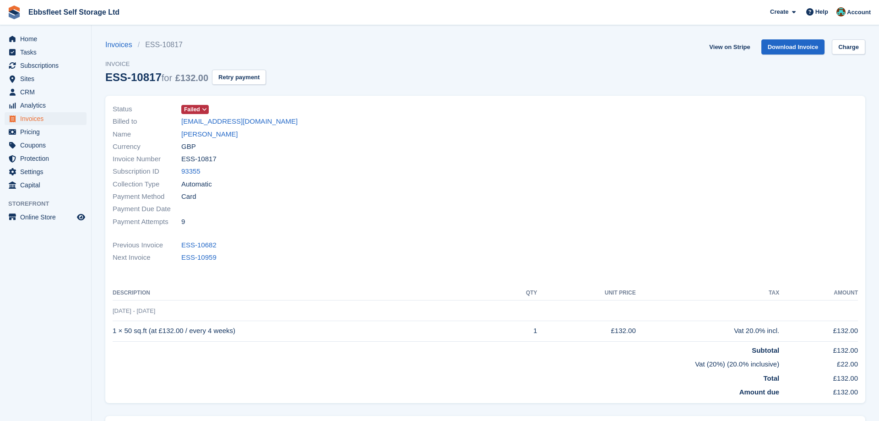
click at [202, 108] on icon at bounding box center [204, 109] width 5 height 5
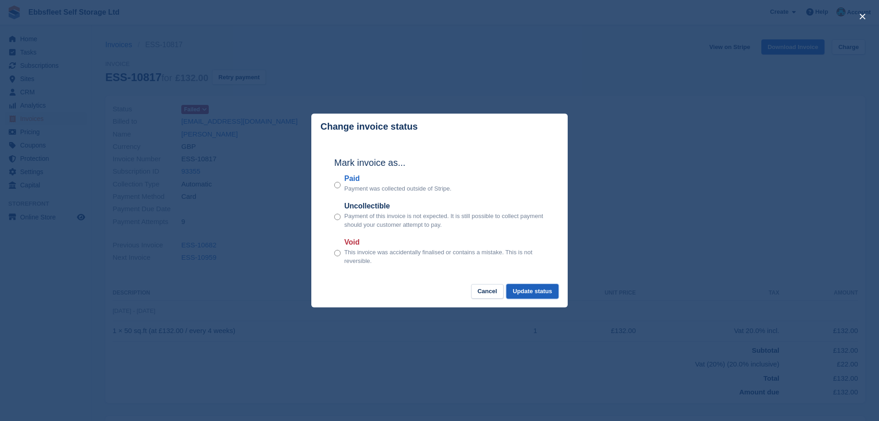
click at [530, 292] on button "Update status" at bounding box center [532, 291] width 52 height 15
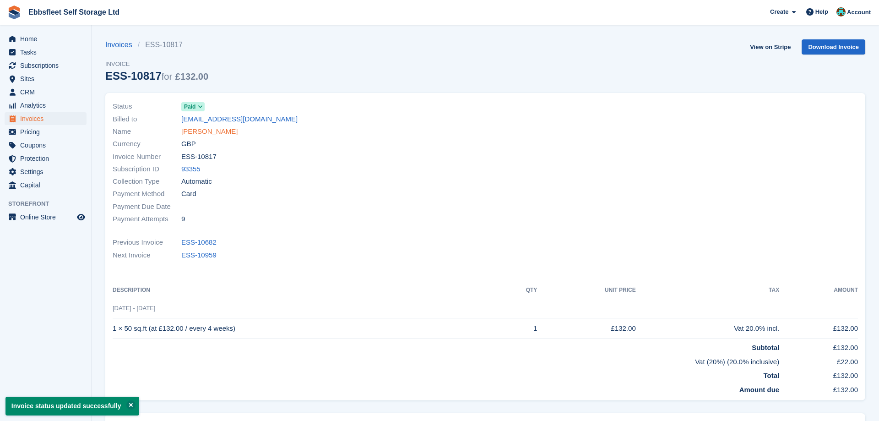
click at [189, 134] on link "[PERSON_NAME]" at bounding box center [209, 131] width 56 height 11
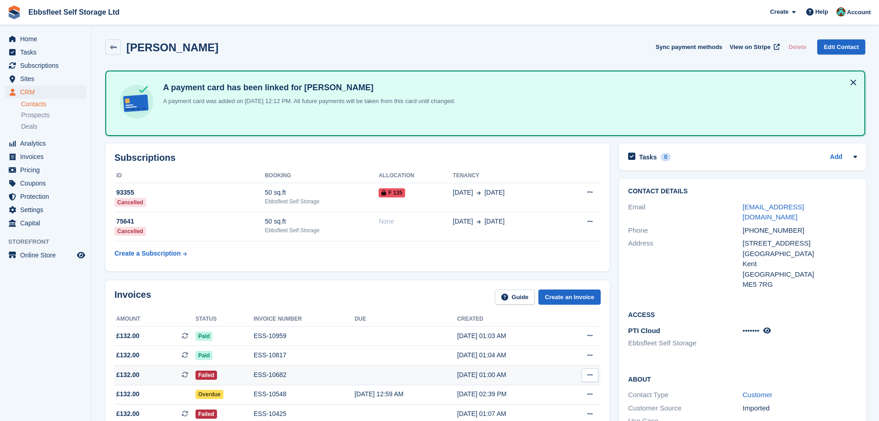
click at [257, 373] on div "ESS-10682" at bounding box center [304, 375] width 101 height 10
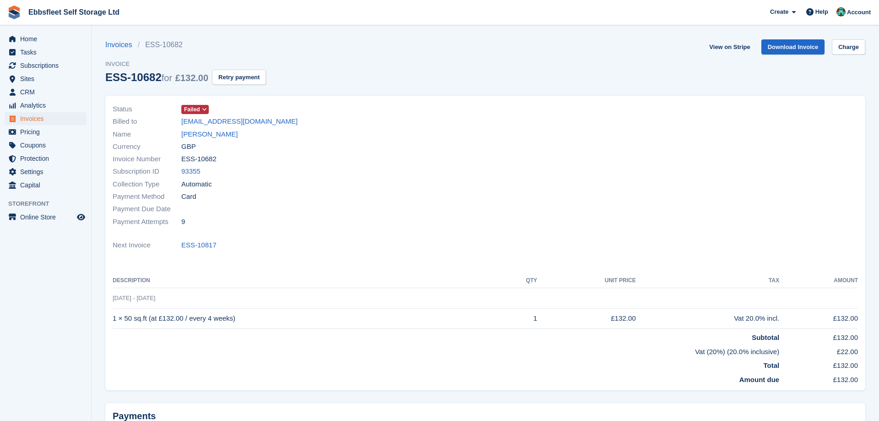
click at [202, 106] on span "Failed" at bounding box center [194, 109] width 27 height 9
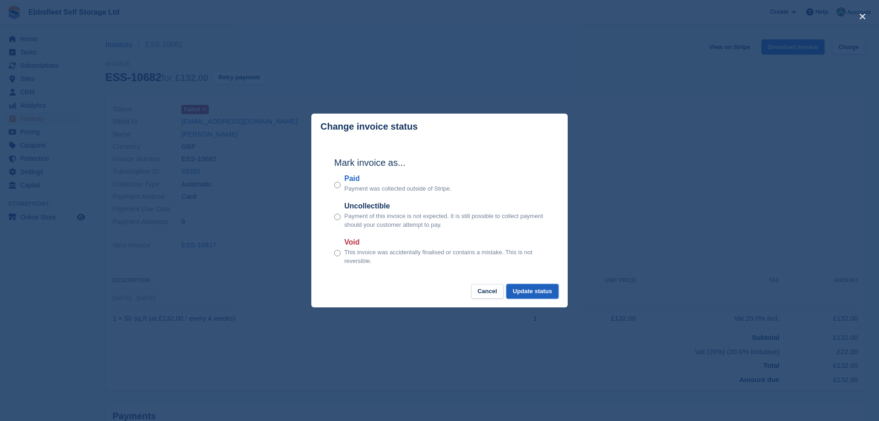
click at [537, 292] on button "Update status" at bounding box center [532, 291] width 52 height 15
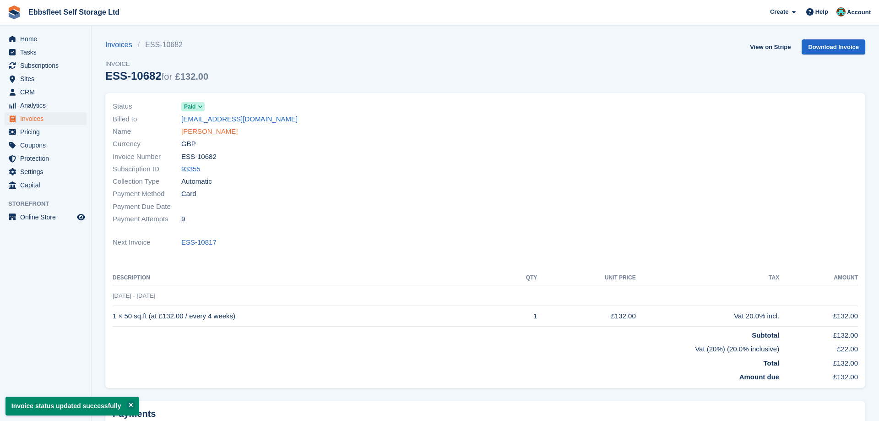
click at [219, 132] on link "[PERSON_NAME]" at bounding box center [209, 131] width 56 height 11
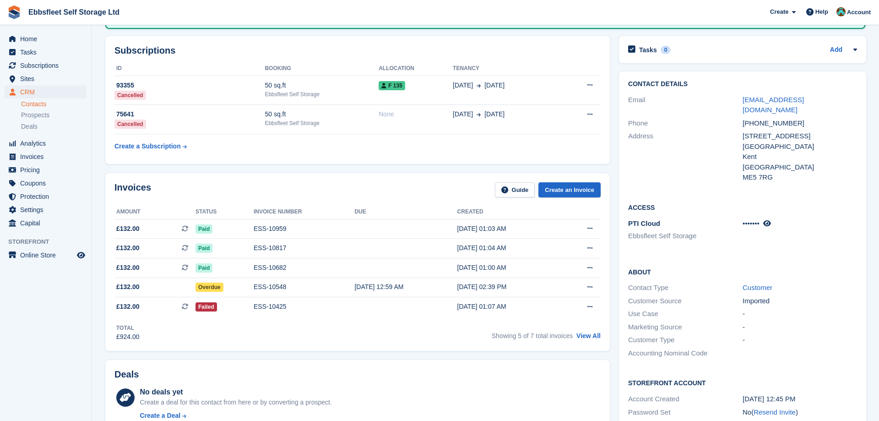
scroll to position [140, 0]
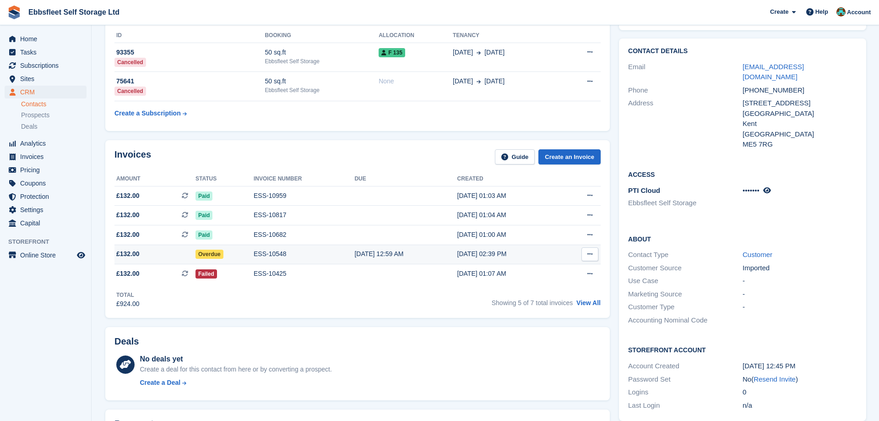
click at [268, 256] on div "ESS-10548" at bounding box center [304, 254] width 101 height 10
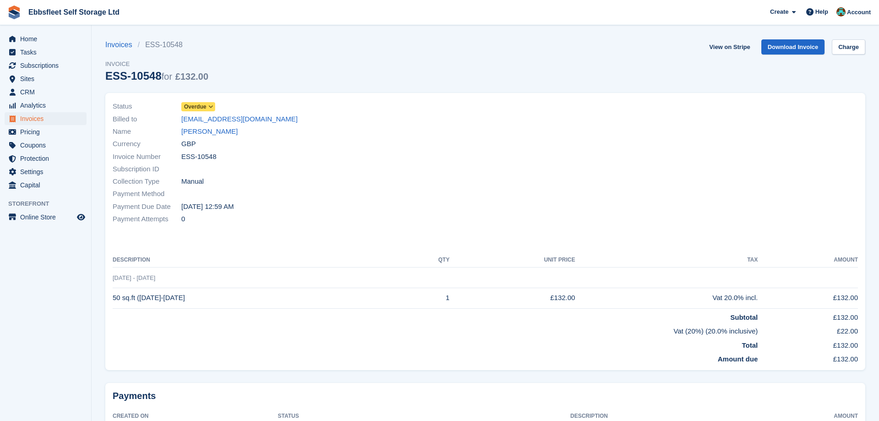
click at [210, 106] on icon at bounding box center [210, 106] width 5 height 5
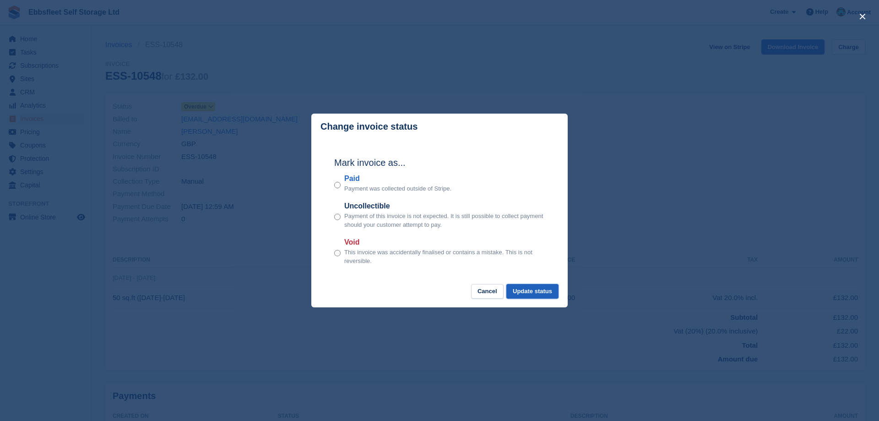
click at [534, 291] on button "Update status" at bounding box center [532, 291] width 52 height 15
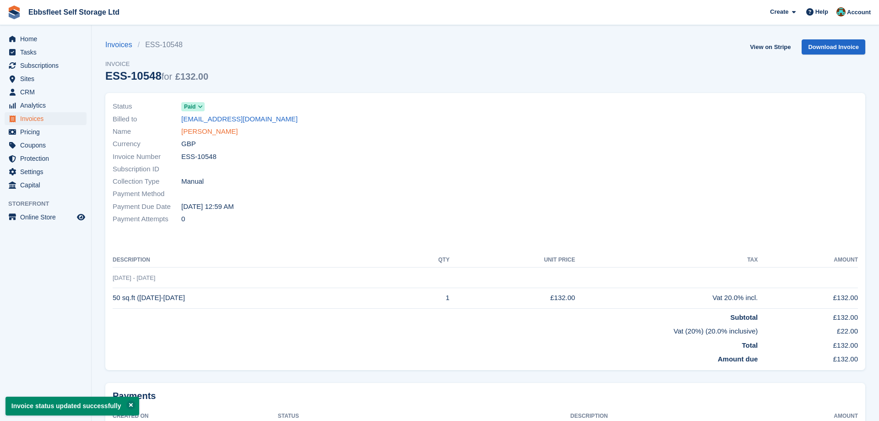
click at [210, 131] on link "[PERSON_NAME]" at bounding box center [209, 131] width 56 height 11
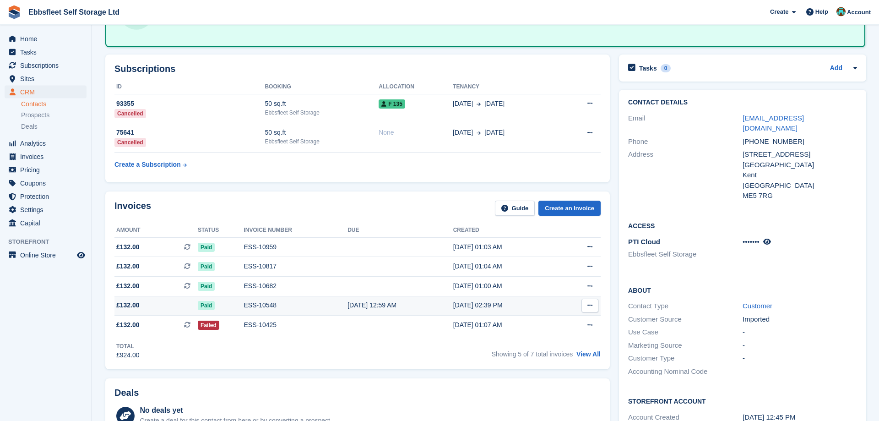
scroll to position [93, 0]
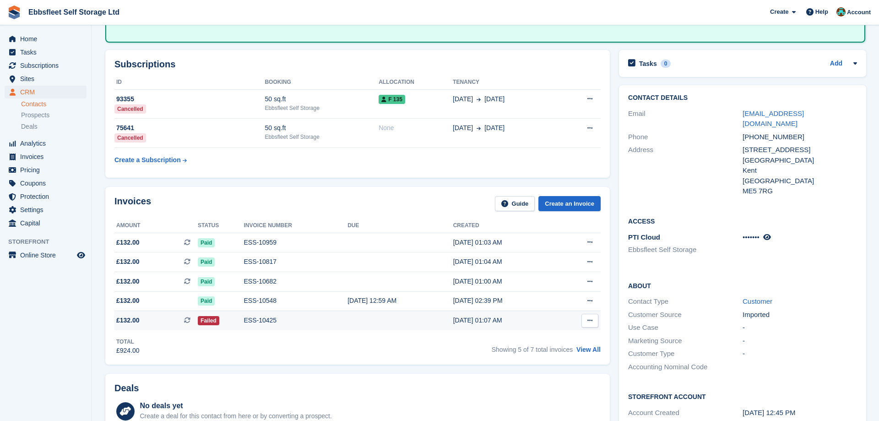
click at [258, 318] on div "ESS-10425" at bounding box center [296, 320] width 104 height 10
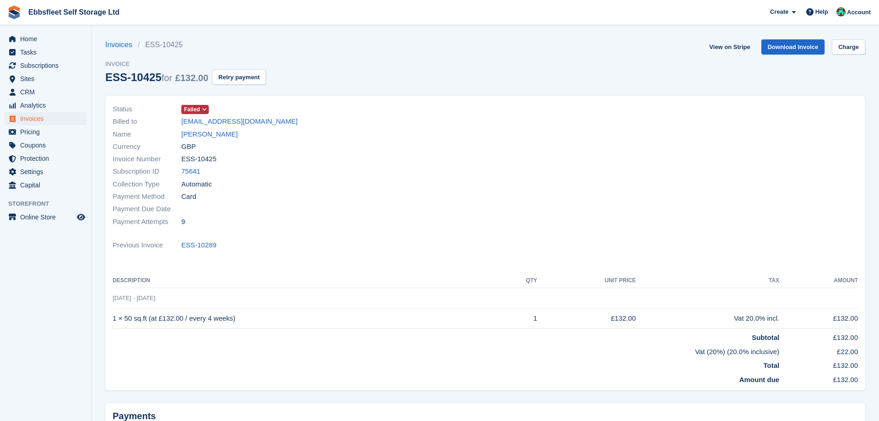
click at [203, 106] on span at bounding box center [204, 109] width 7 height 7
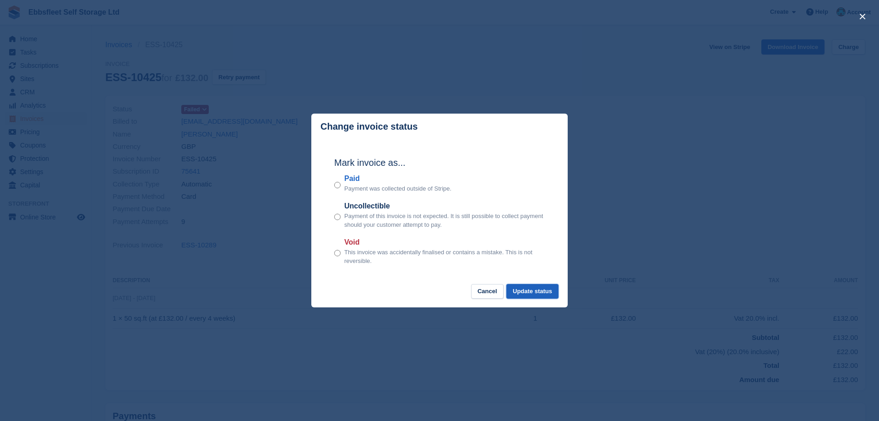
click at [534, 291] on button "Update status" at bounding box center [532, 291] width 52 height 15
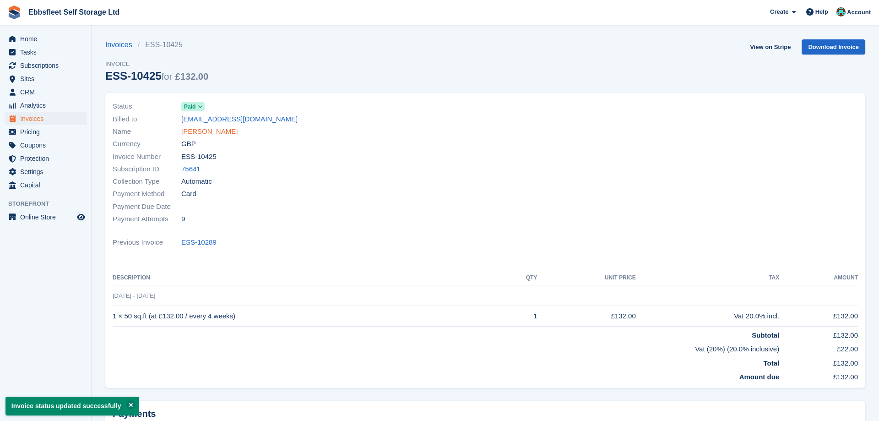
click at [212, 134] on link "[PERSON_NAME]" at bounding box center [209, 131] width 56 height 11
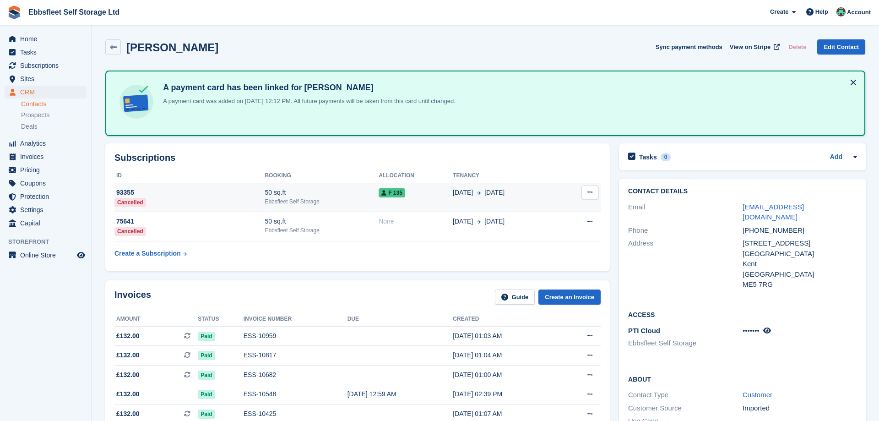
click at [589, 187] on button at bounding box center [589, 192] width 17 height 14
click at [272, 171] on th "Booking" at bounding box center [322, 175] width 114 height 15
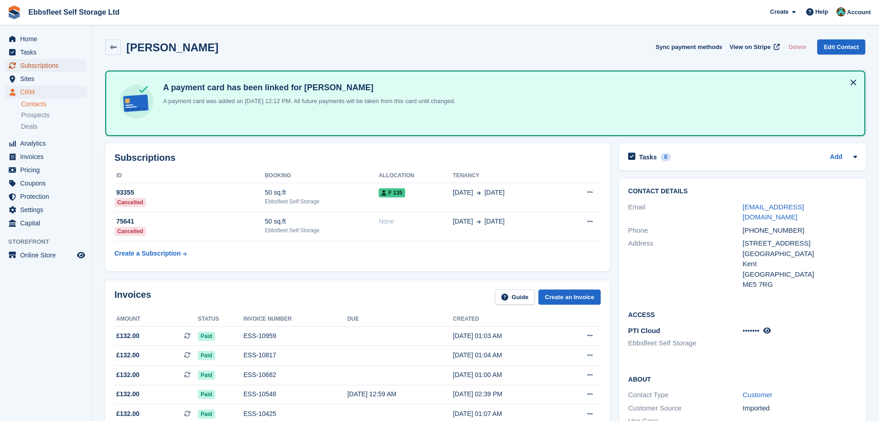
click at [48, 65] on span "Subscriptions" at bounding box center [47, 65] width 55 height 13
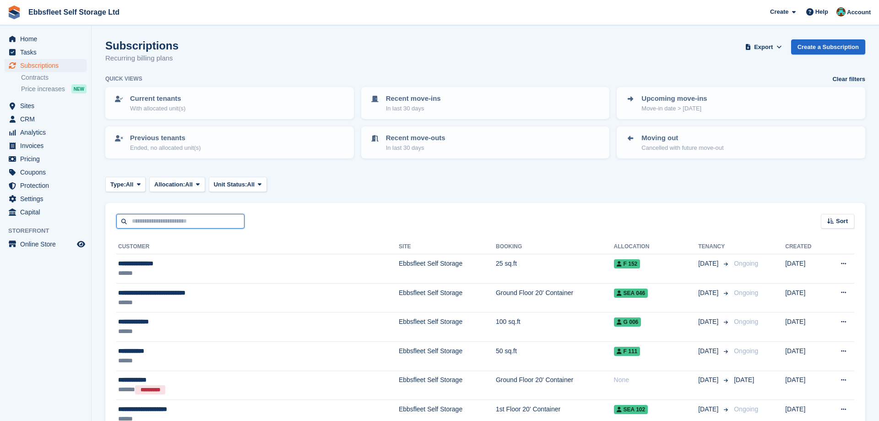
click at [164, 223] on input "text" at bounding box center [180, 221] width 128 height 15
type input "******"
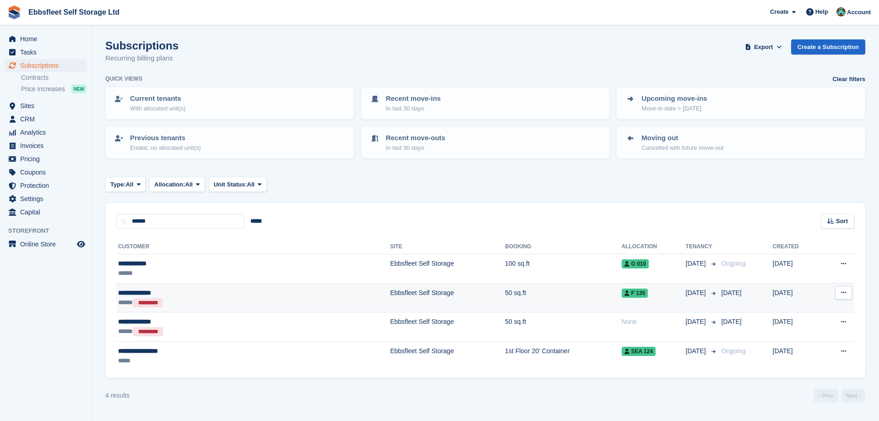
click at [140, 293] on div "**********" at bounding box center [193, 293] width 150 height 10
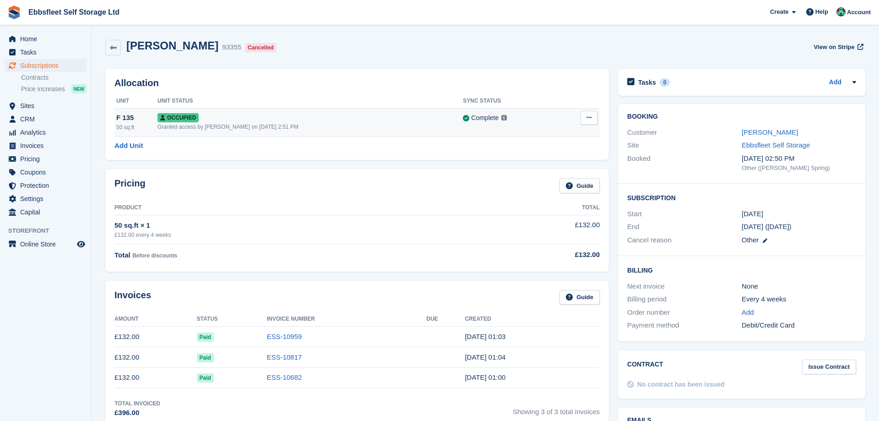
click at [592, 112] on button at bounding box center [588, 118] width 17 height 14
click at [531, 138] on p "Overlock" at bounding box center [553, 136] width 80 height 12
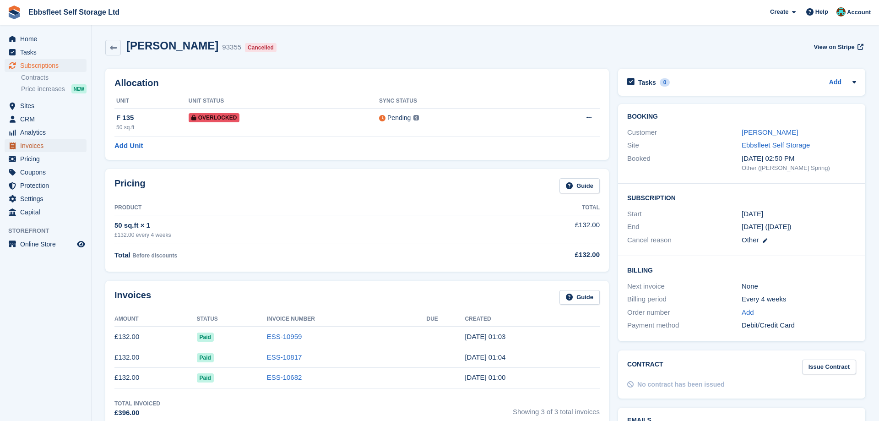
click at [54, 142] on span "Invoices" at bounding box center [47, 145] width 55 height 13
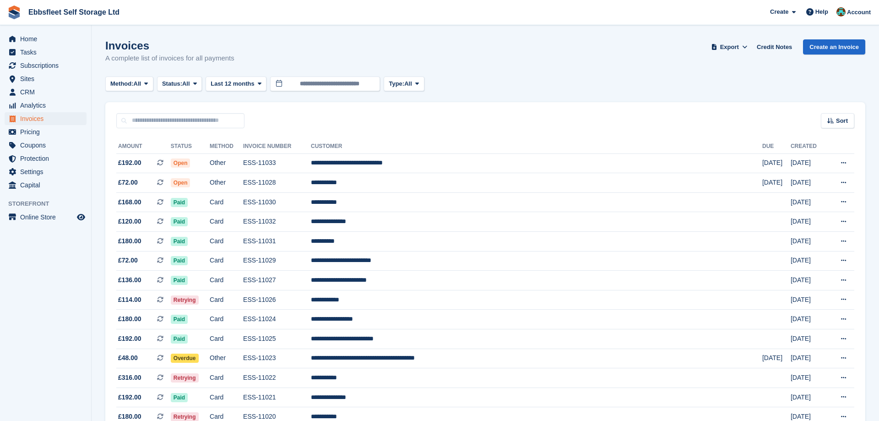
click at [197, 82] on icon at bounding box center [195, 84] width 4 height 6
click at [194, 152] on link "Open" at bounding box center [201, 154] width 80 height 16
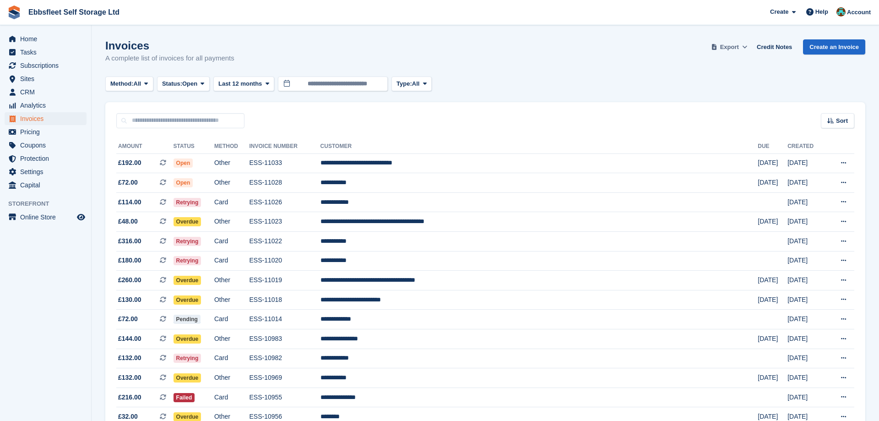
click at [732, 44] on span "Export" at bounding box center [729, 47] width 19 height 9
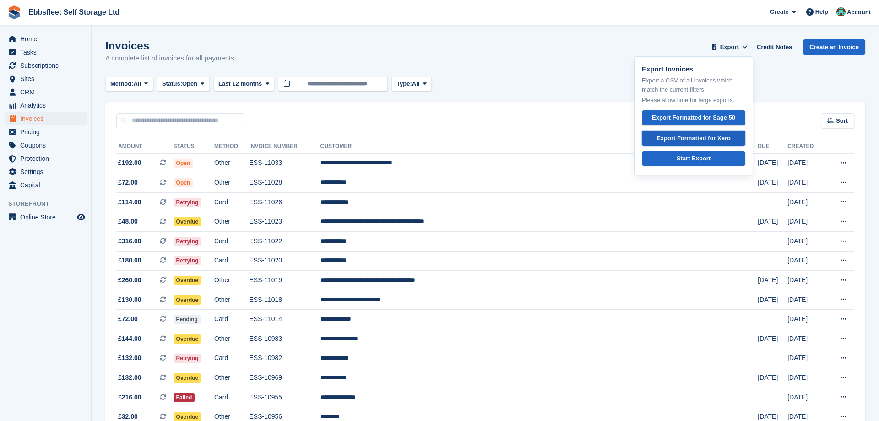
click at [656, 137] on link "Export Formatted for Xero" at bounding box center [693, 137] width 103 height 15
click at [41, 80] on span "Sites" at bounding box center [47, 78] width 55 height 13
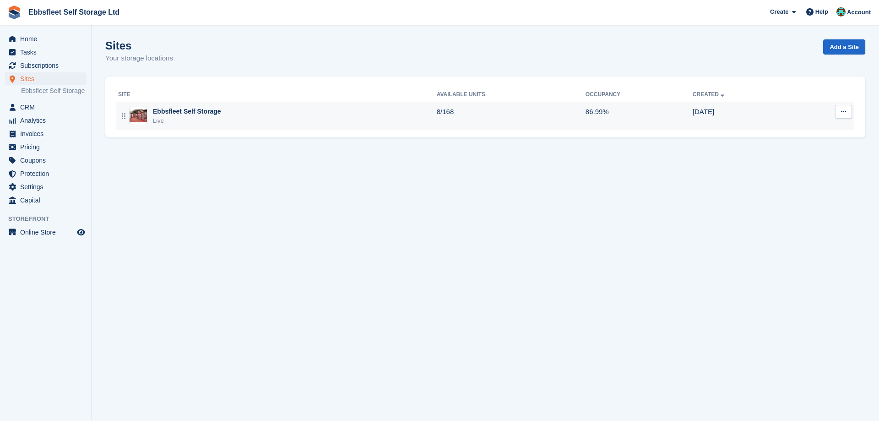
click at [201, 115] on div "Ebbsfleet Self Storage" at bounding box center [187, 112] width 68 height 10
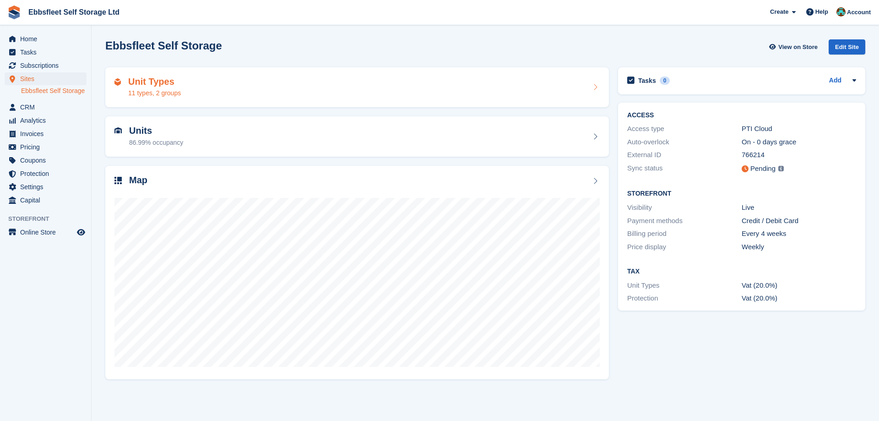
click at [144, 79] on h2 "Unit Types" at bounding box center [154, 81] width 53 height 11
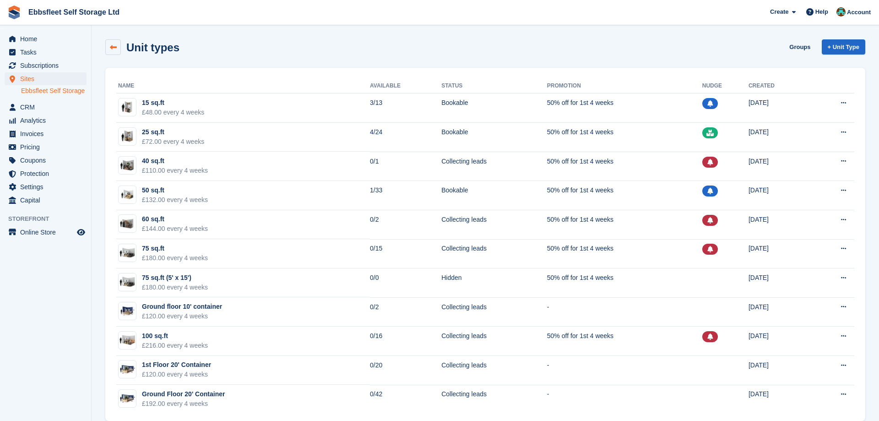
click at [115, 45] on icon at bounding box center [113, 47] width 7 height 7
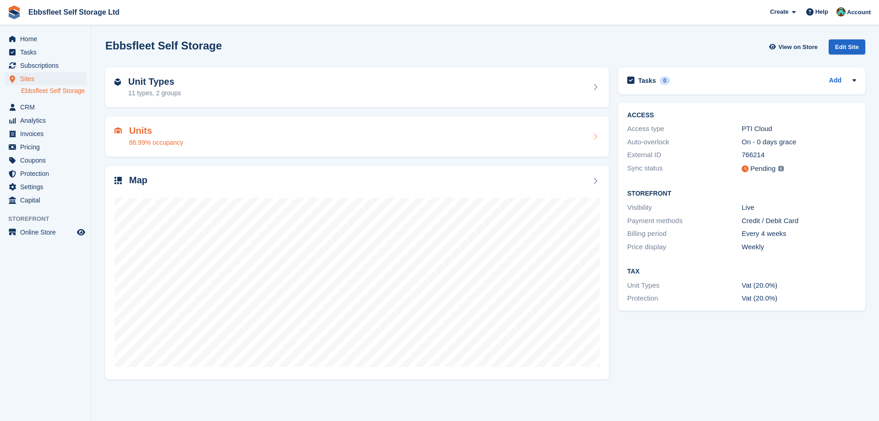
click at [150, 130] on h2 "Units" at bounding box center [156, 130] width 54 height 11
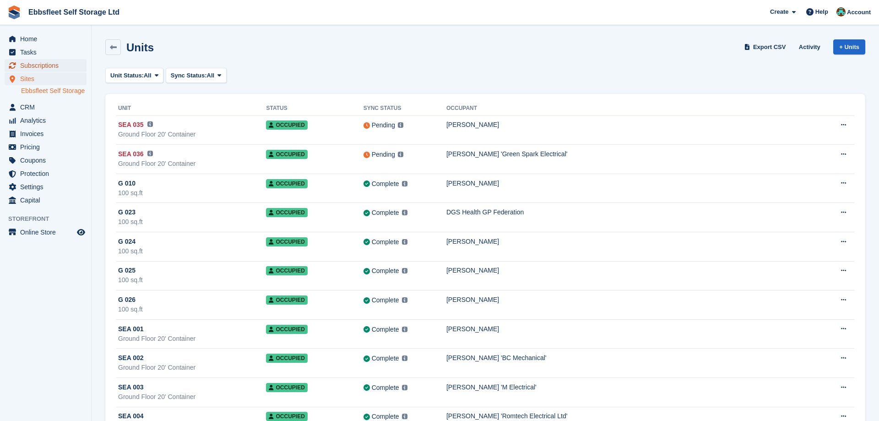
click at [40, 64] on span "Subscriptions" at bounding box center [47, 65] width 55 height 13
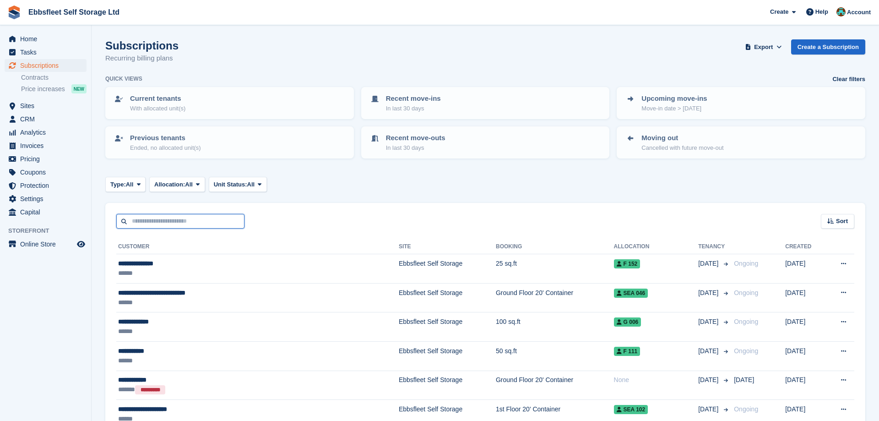
click at [159, 216] on input "text" at bounding box center [180, 221] width 128 height 15
type input "***"
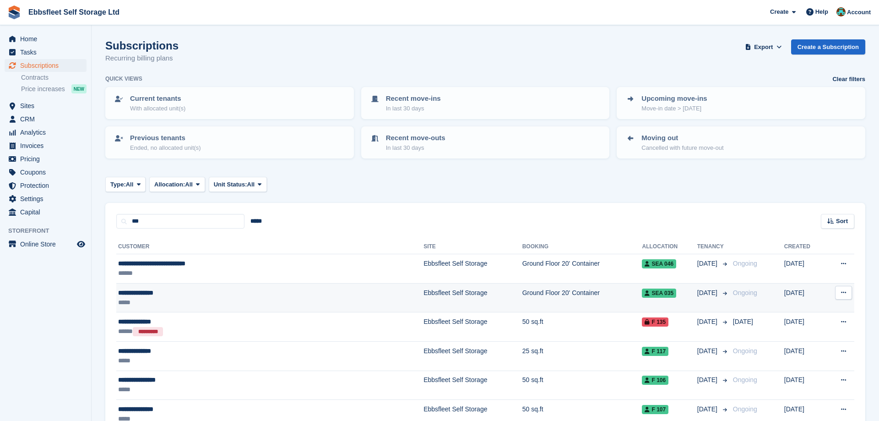
click at [151, 293] on div "**********" at bounding box center [216, 293] width 197 height 10
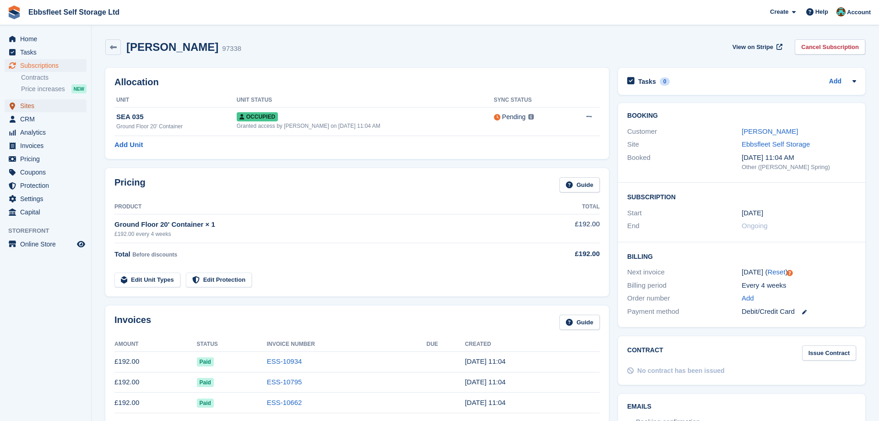
click at [32, 103] on span "Sites" at bounding box center [47, 105] width 55 height 13
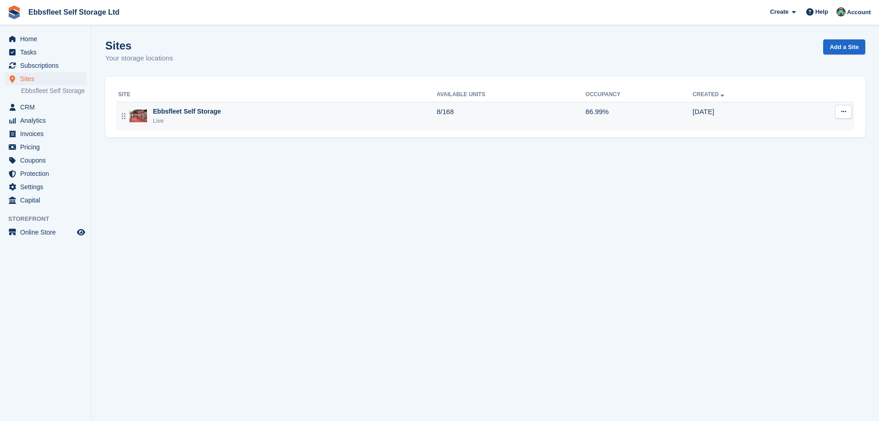
click at [197, 112] on div "Ebbsfleet Self Storage" at bounding box center [187, 112] width 68 height 10
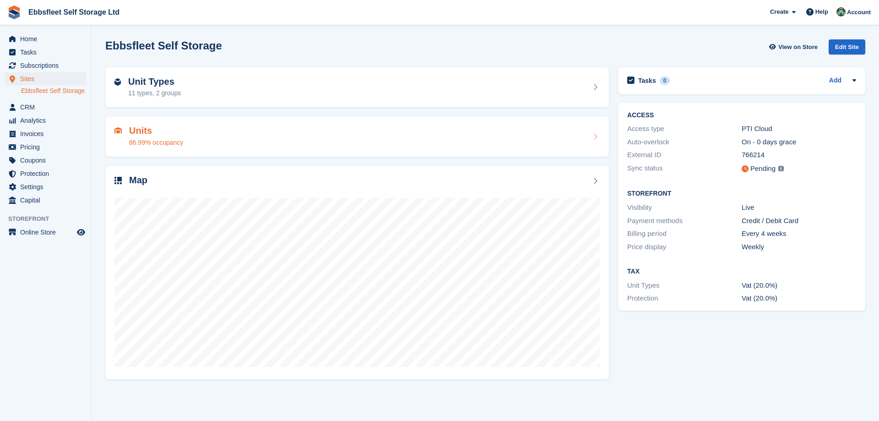
click at [147, 133] on h2 "Units" at bounding box center [156, 130] width 54 height 11
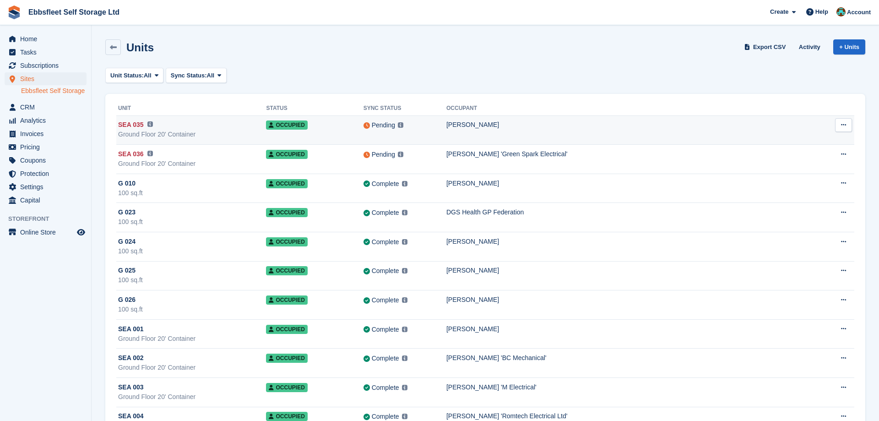
click at [498, 125] on div "[PERSON_NAME]" at bounding box center [632, 125] width 372 height 10
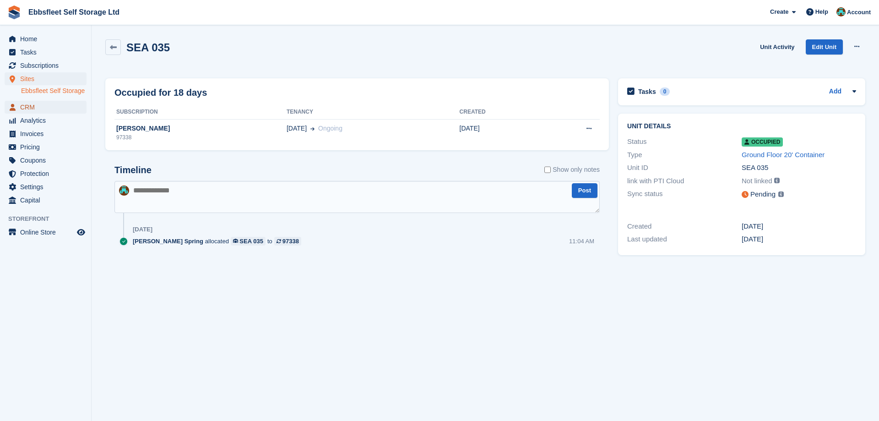
click at [39, 107] on span "CRM" at bounding box center [47, 107] width 55 height 13
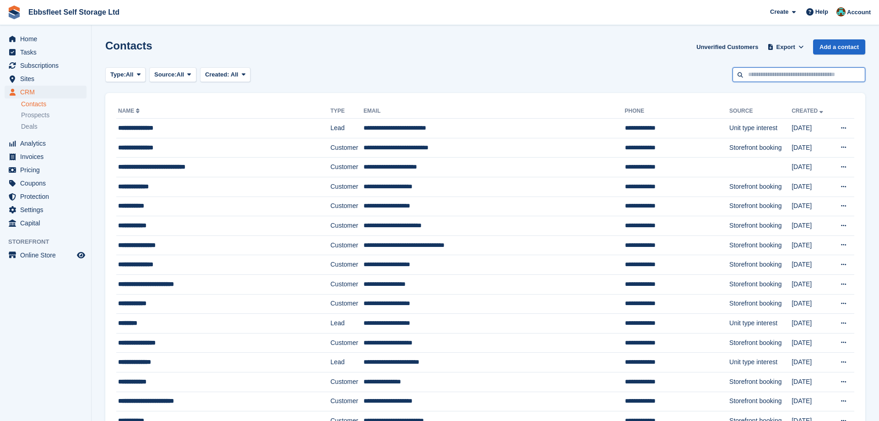
click at [771, 75] on input "text" at bounding box center [798, 74] width 133 height 15
type input "*"
type input "******"
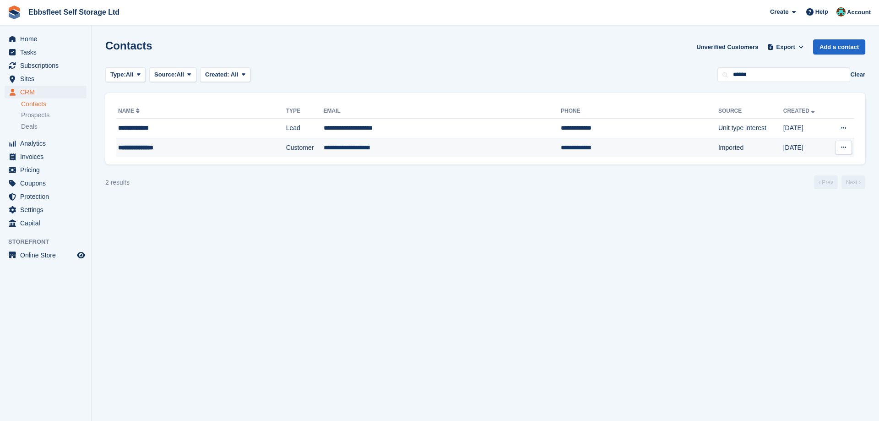
click at [339, 147] on td "**********" at bounding box center [442, 147] width 237 height 19
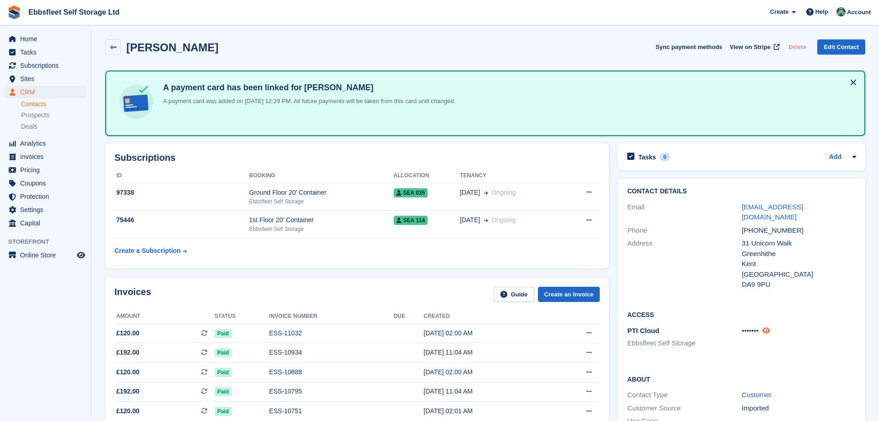
click at [768, 327] on icon at bounding box center [766, 330] width 8 height 7
click at [416, 191] on span "SEA 035" at bounding box center [411, 192] width 34 height 9
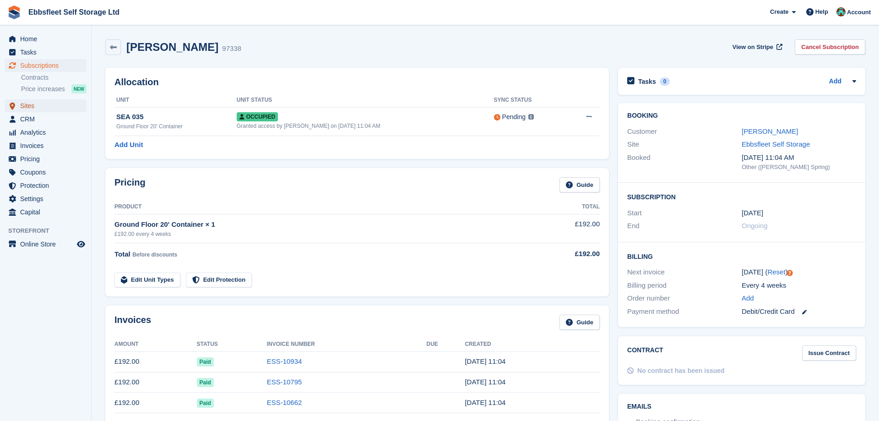
click at [39, 109] on span "Sites" at bounding box center [47, 105] width 55 height 13
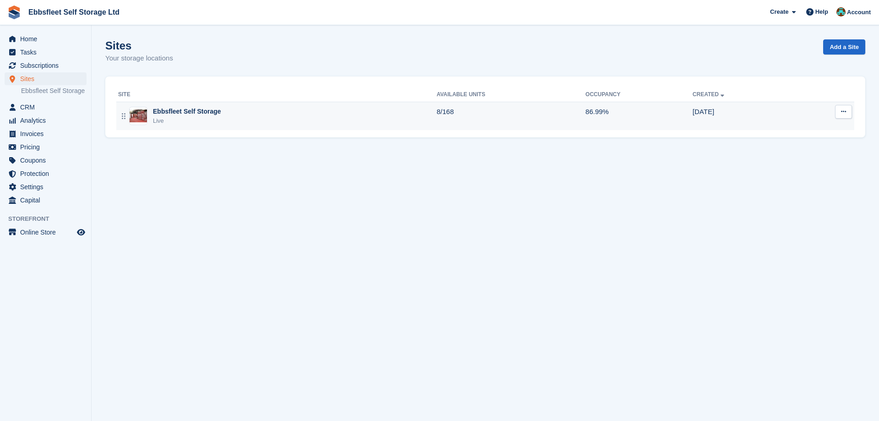
click at [168, 110] on div "Ebbsfleet Self Storage" at bounding box center [187, 112] width 68 height 10
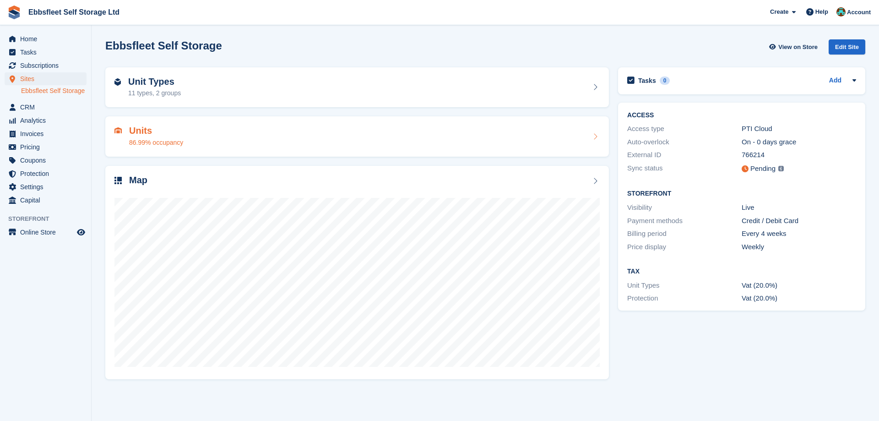
click at [148, 129] on h2 "Units" at bounding box center [156, 130] width 54 height 11
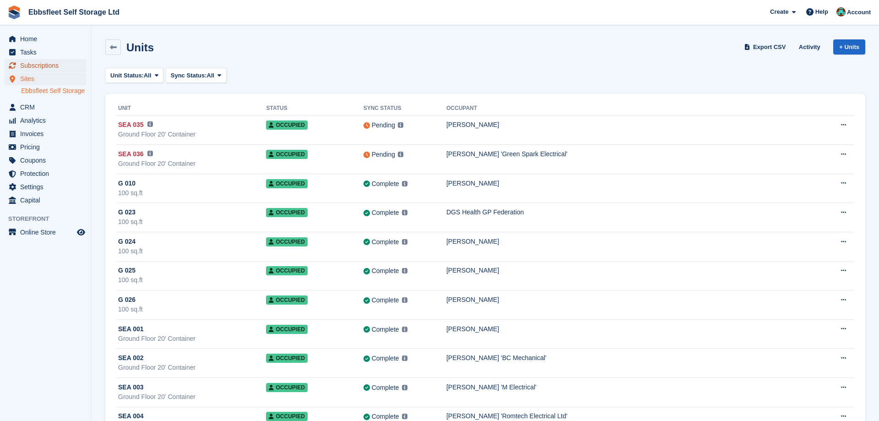
click at [60, 67] on span "Subscriptions" at bounding box center [47, 65] width 55 height 13
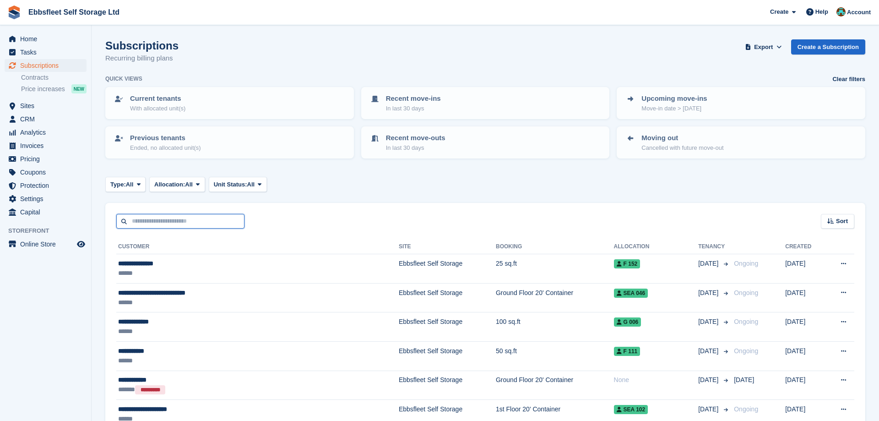
click at [158, 220] on input "text" at bounding box center [180, 221] width 128 height 15
type input "***"
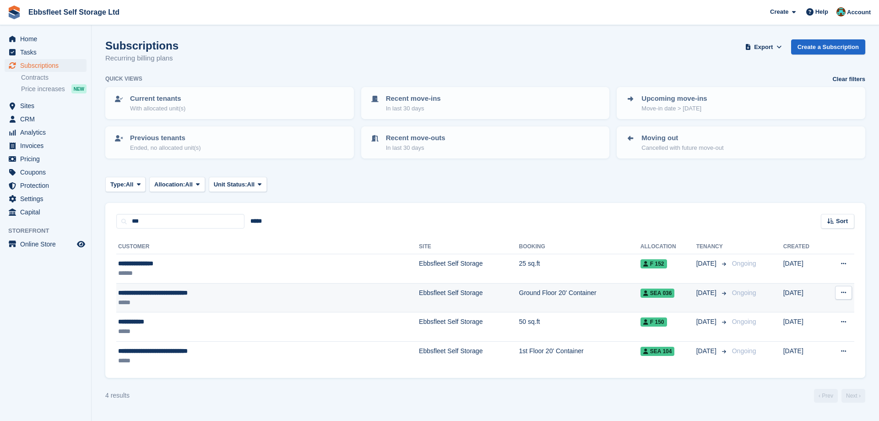
click at [135, 289] on span "**********" at bounding box center [153, 292] width 70 height 6
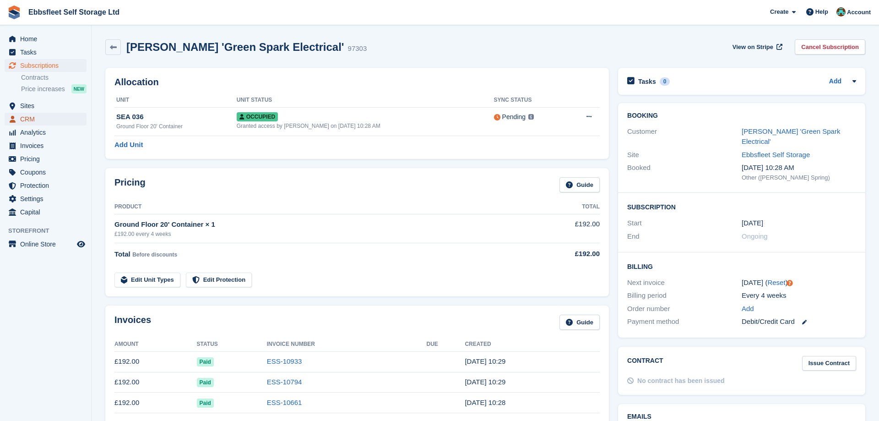
click at [48, 119] on span "CRM" at bounding box center [47, 119] width 55 height 13
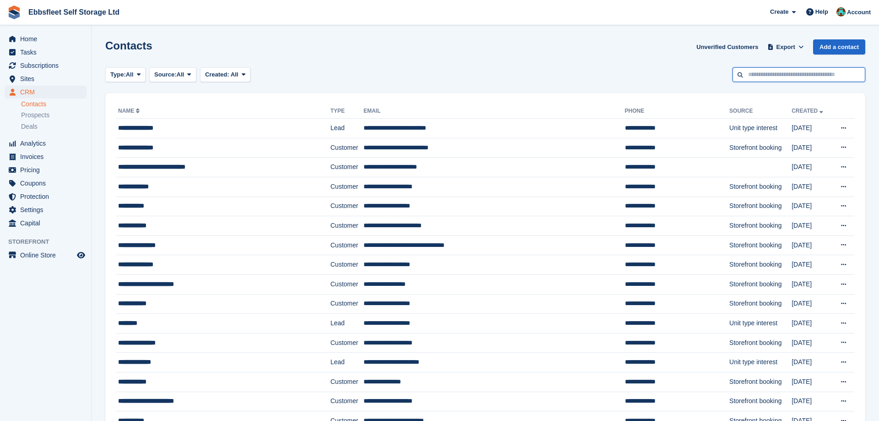
click at [761, 78] on input "text" at bounding box center [798, 74] width 133 height 15
type input "***"
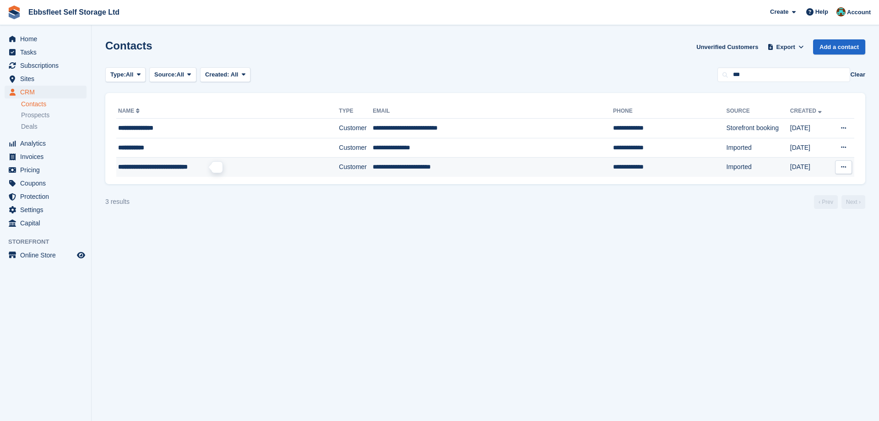
click at [188, 168] on span "**********" at bounding box center [153, 166] width 70 height 6
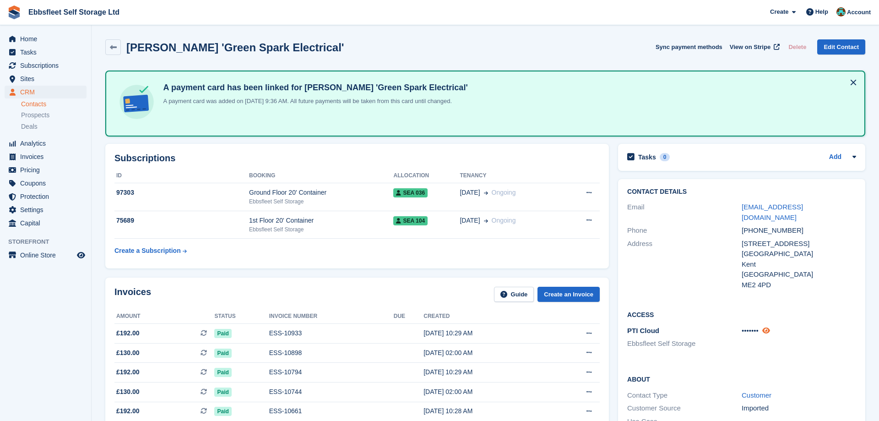
click at [770, 327] on icon at bounding box center [766, 330] width 8 height 7
click at [48, 92] on span "CRM" at bounding box center [47, 92] width 55 height 13
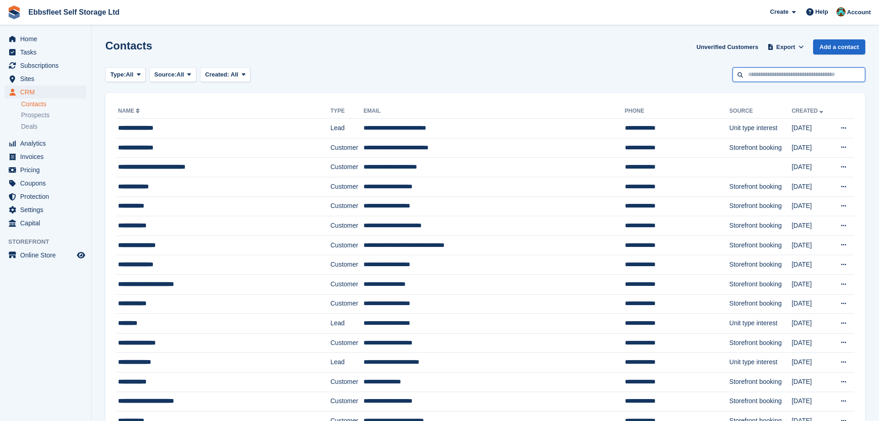
click at [769, 72] on input "text" at bounding box center [798, 74] width 133 height 15
type input "******"
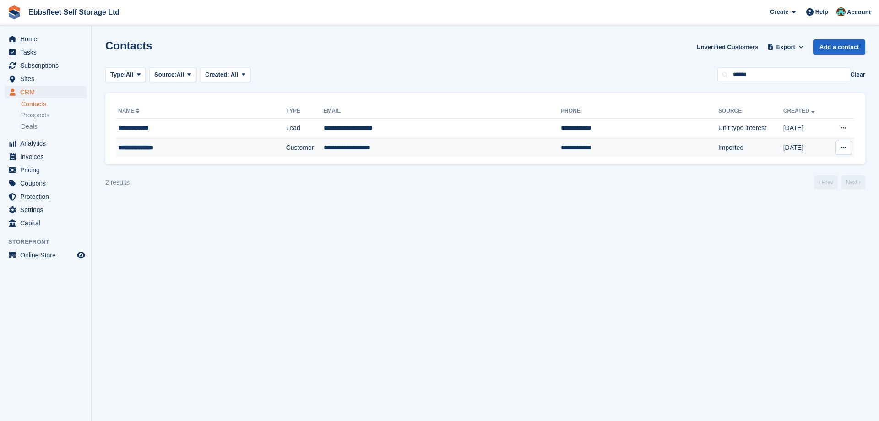
click at [146, 146] on div "**********" at bounding box center [180, 148] width 124 height 10
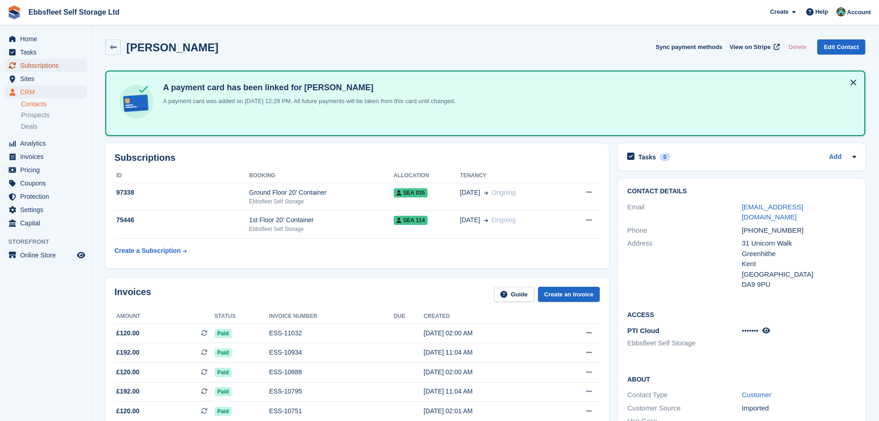
click at [53, 61] on span "Subscriptions" at bounding box center [47, 65] width 55 height 13
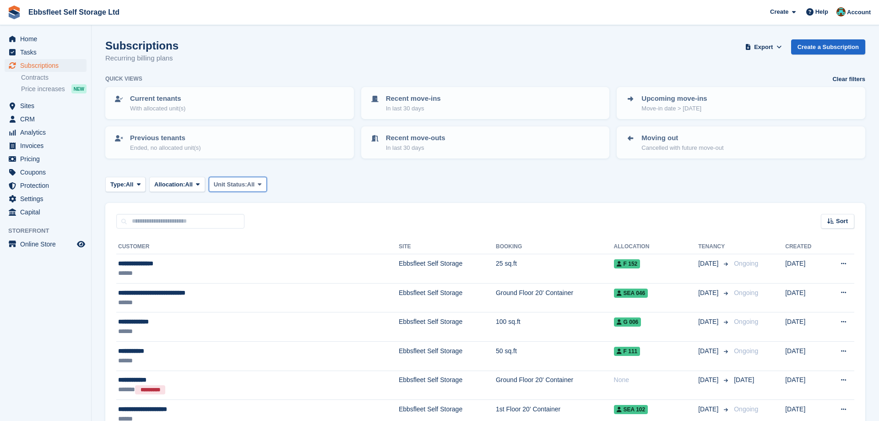
click at [263, 182] on span at bounding box center [259, 183] width 7 height 7
click at [243, 238] on link "Overlocked" at bounding box center [253, 239] width 80 height 16
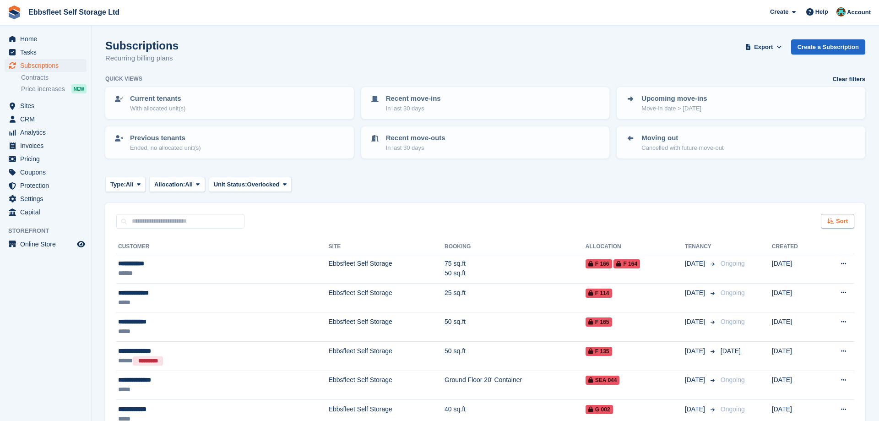
click at [833, 217] on div "Sort" at bounding box center [837, 221] width 33 height 15
click at [771, 258] on icon at bounding box center [773, 255] width 7 height 7
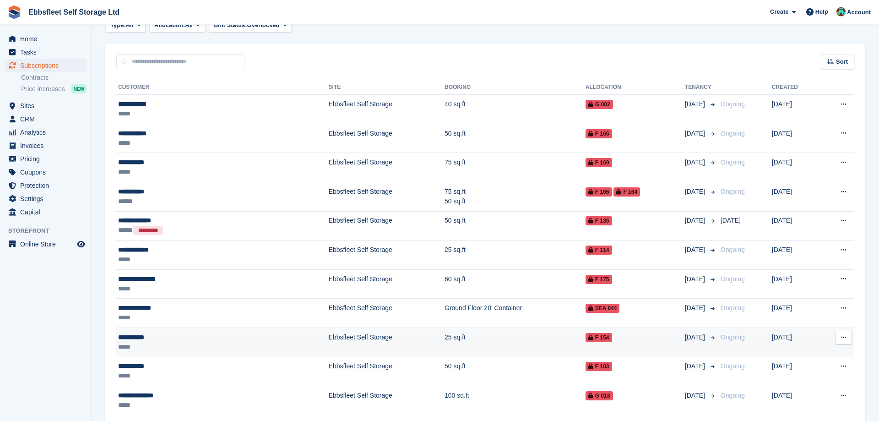
scroll to position [187, 0]
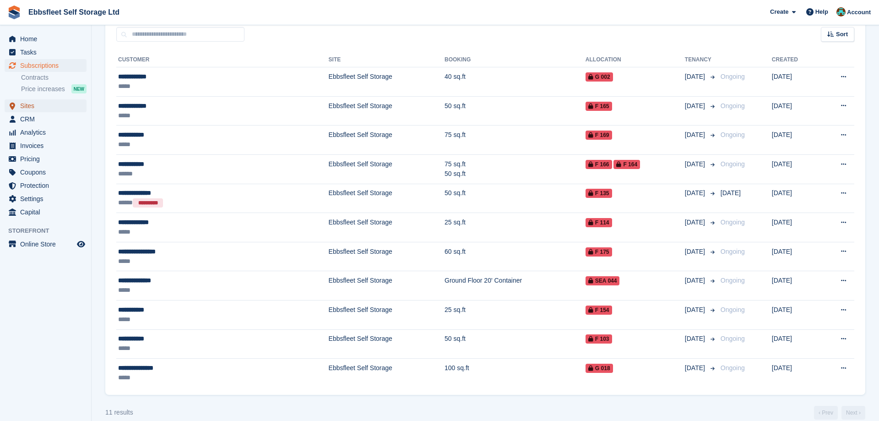
click at [36, 103] on span "Sites" at bounding box center [47, 105] width 55 height 13
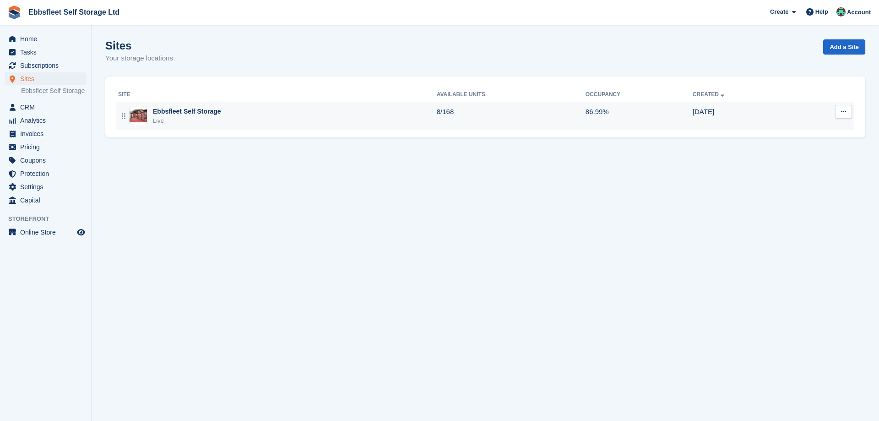
click at [203, 110] on div "Ebbsfleet Self Storage" at bounding box center [187, 112] width 68 height 10
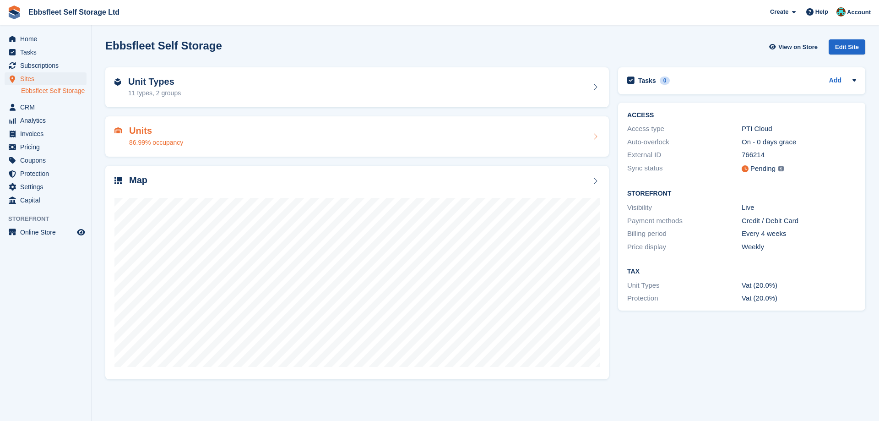
click at [137, 127] on h2 "Units" at bounding box center [156, 130] width 54 height 11
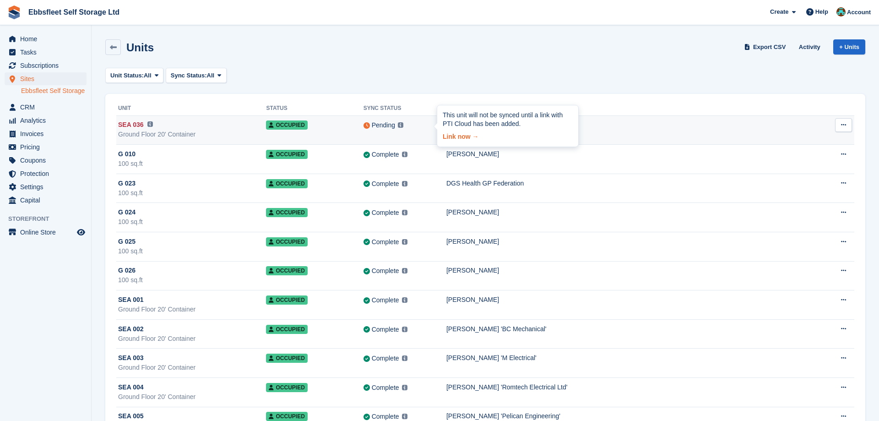
click at [449, 137] on link "Link now →" at bounding box center [508, 135] width 130 height 13
click at [451, 138] on link "Link now →" at bounding box center [508, 135] width 130 height 13
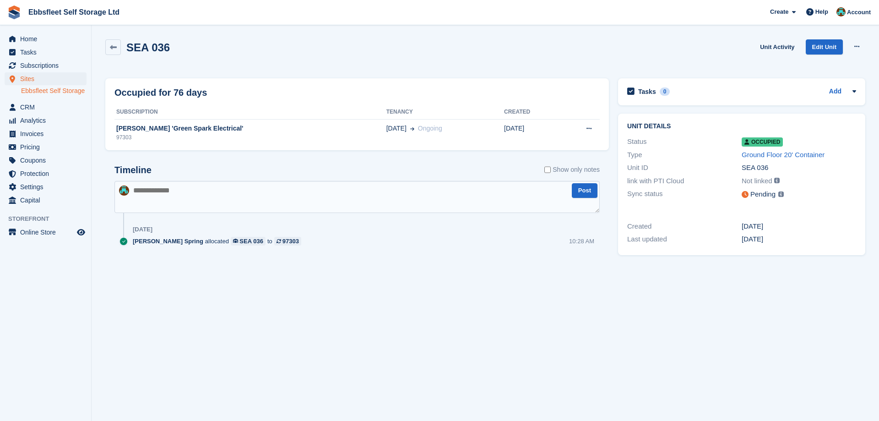
click at [49, 92] on link "Ebbsfleet Self Storage" at bounding box center [53, 90] width 65 height 9
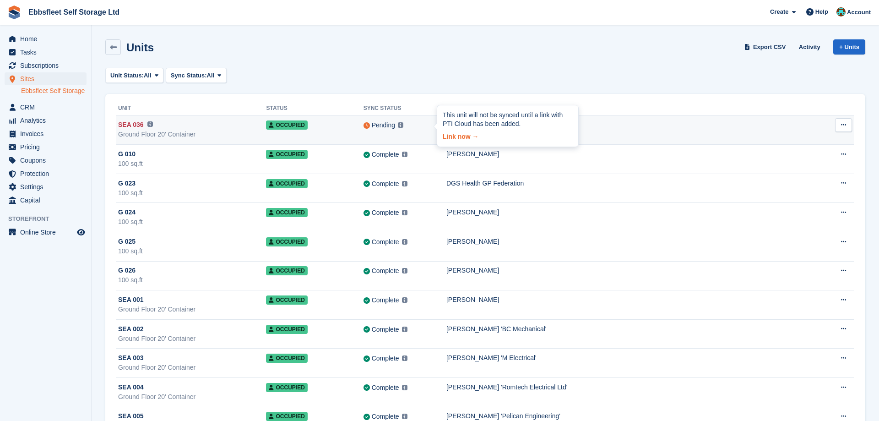
click at [454, 137] on link "Link now →" at bounding box center [508, 135] width 130 height 13
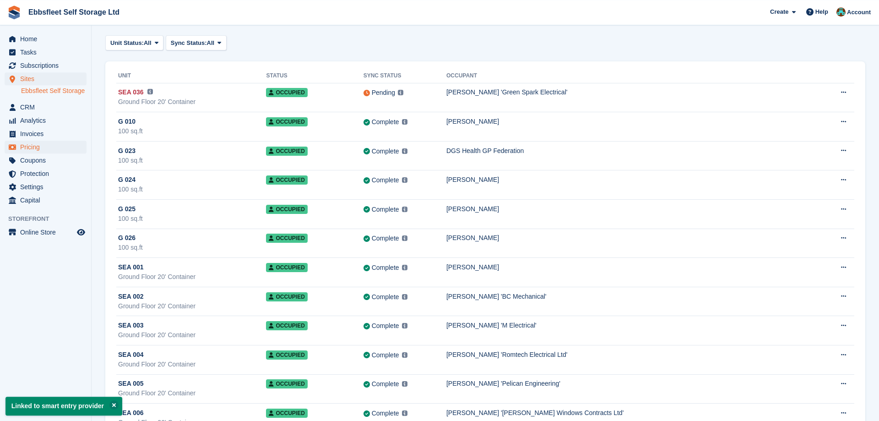
scroll to position [47, 0]
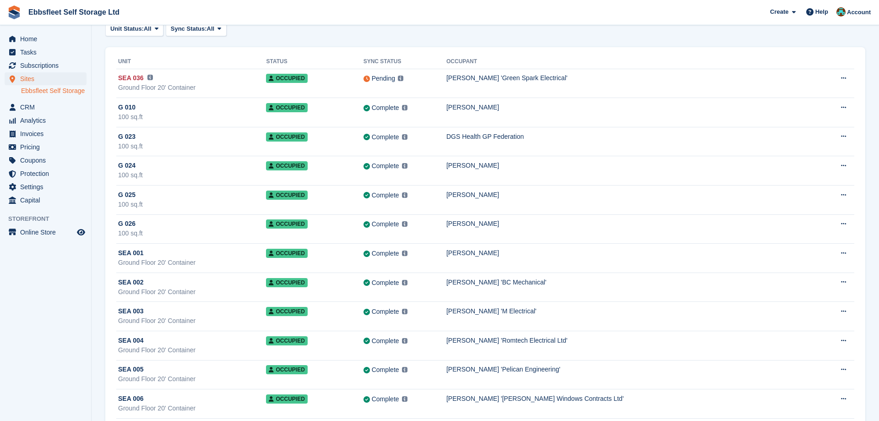
scroll to position [47, 0]
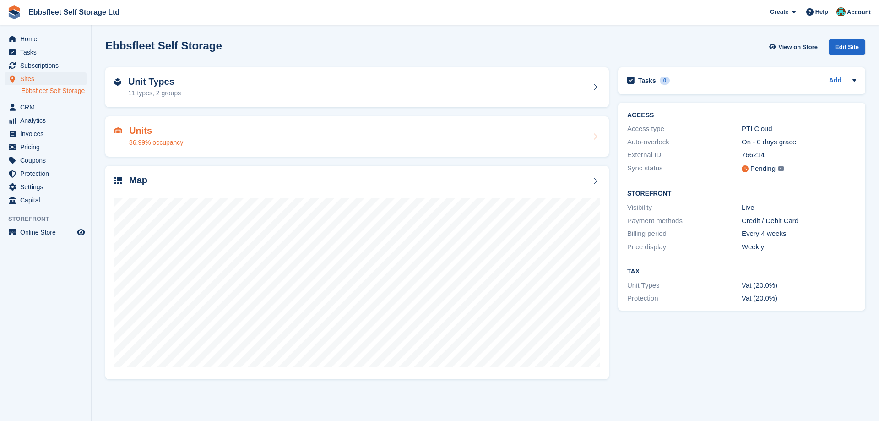
click at [145, 128] on h2 "Units" at bounding box center [156, 130] width 54 height 11
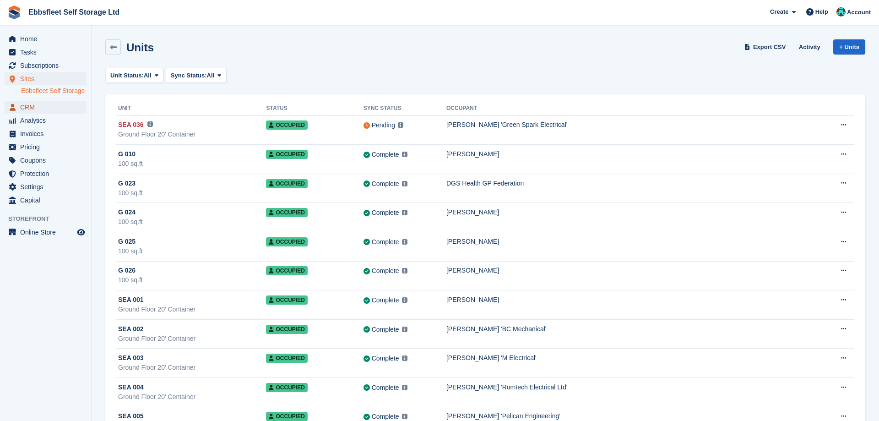
click at [39, 108] on span "CRM" at bounding box center [47, 107] width 55 height 13
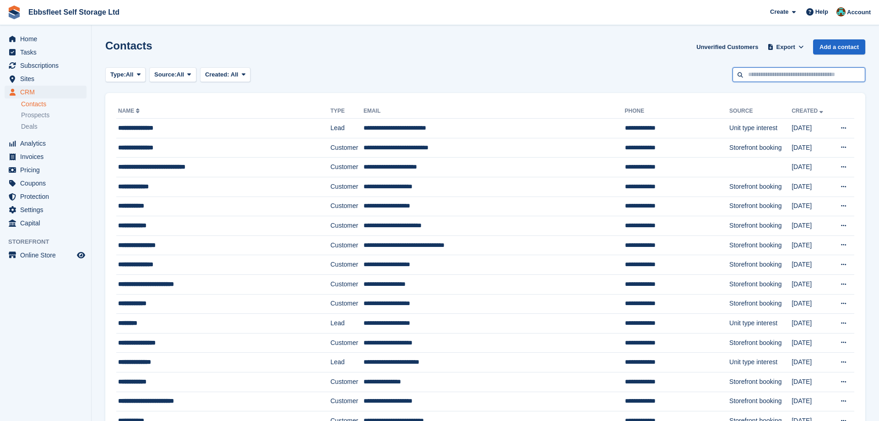
click at [763, 77] on input "text" at bounding box center [798, 74] width 133 height 15
type input "******"
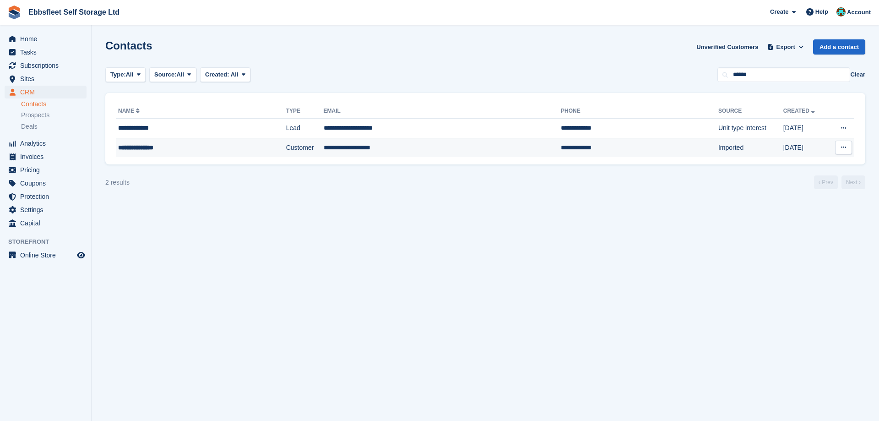
click at [151, 145] on div "**********" at bounding box center [180, 148] width 124 height 10
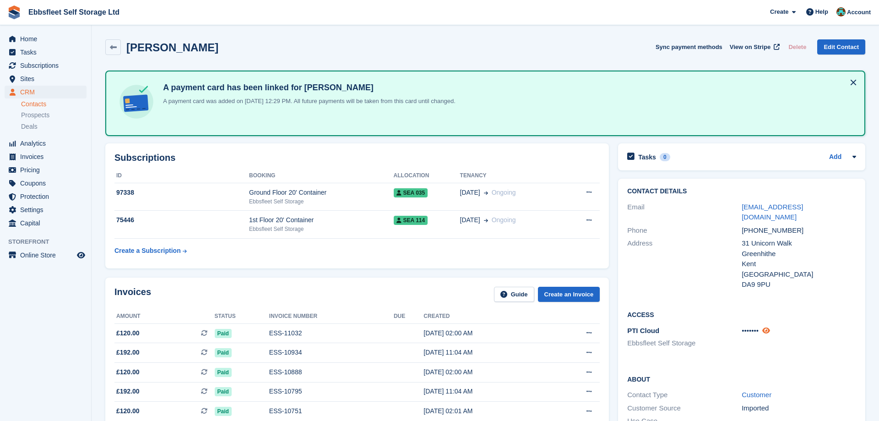
click at [768, 327] on icon at bounding box center [766, 330] width 8 height 7
click at [36, 79] on span "Sites" at bounding box center [47, 78] width 55 height 13
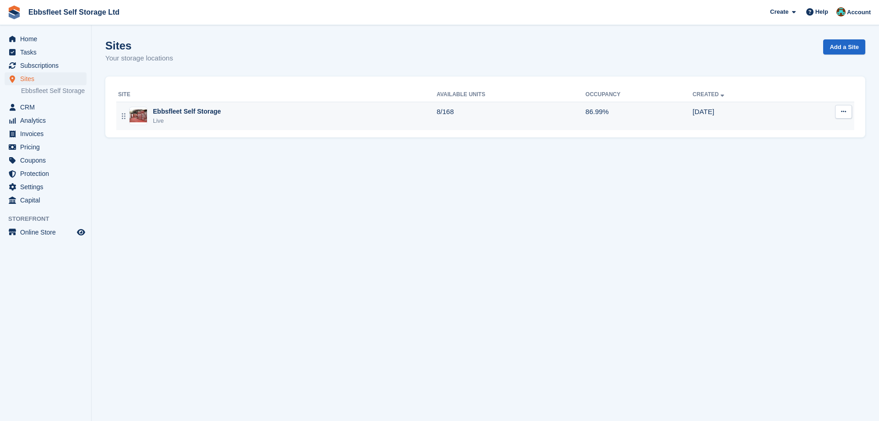
click at [183, 107] on div "Ebbsfleet Self Storage" at bounding box center [187, 112] width 68 height 10
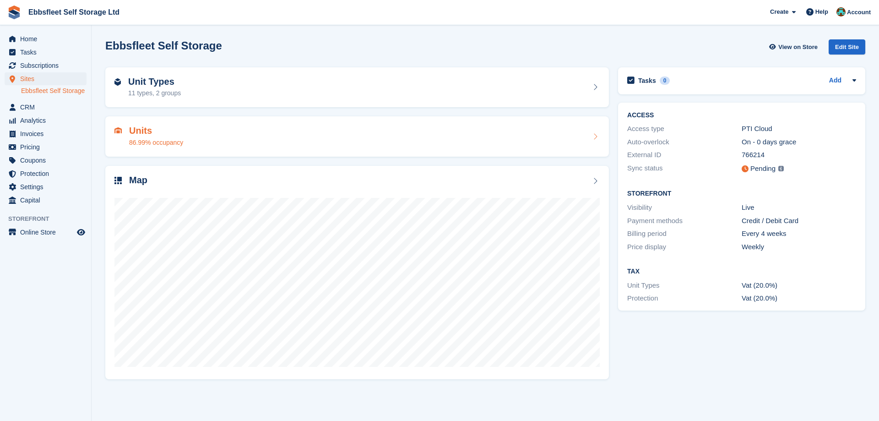
click at [144, 128] on h2 "Units" at bounding box center [156, 130] width 54 height 11
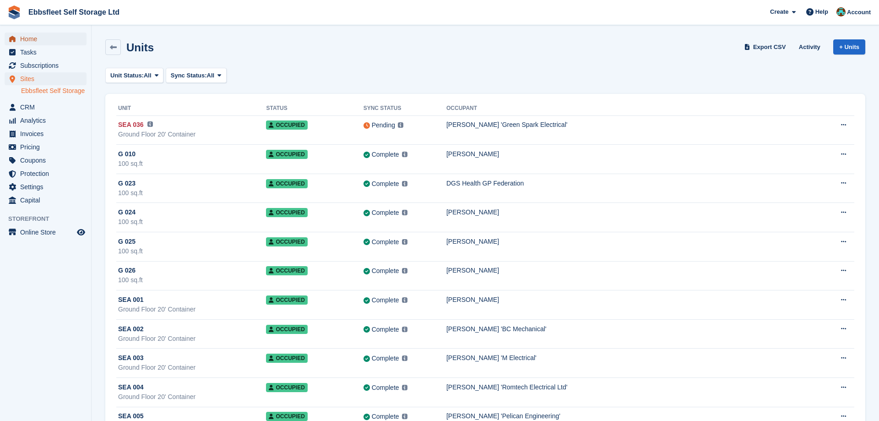
click at [42, 39] on span "Home" at bounding box center [47, 38] width 55 height 13
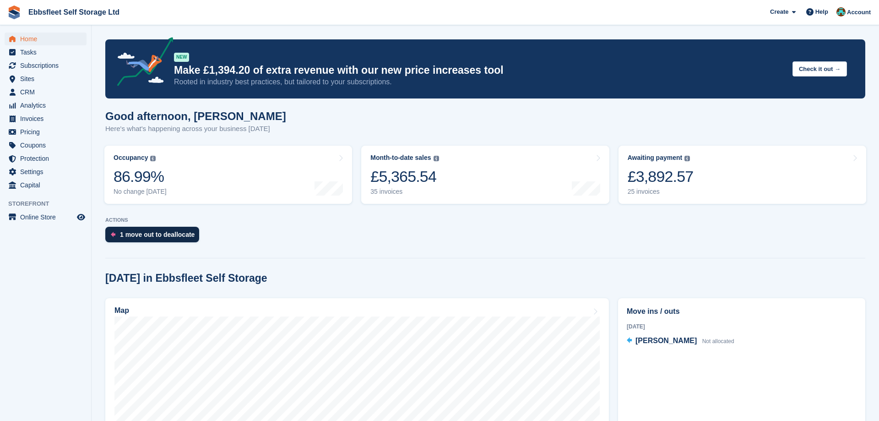
click at [161, 232] on div "1 move out to deallocate" at bounding box center [157, 234] width 75 height 7
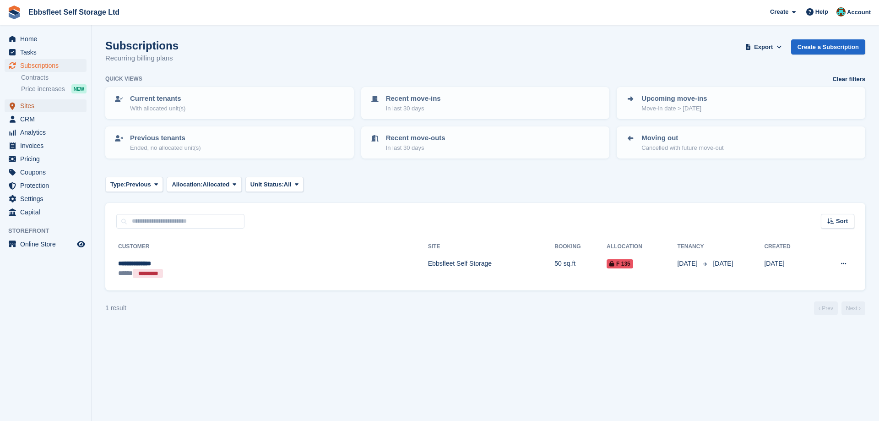
click at [33, 105] on span "Sites" at bounding box center [47, 105] width 55 height 13
